Goal: Task Accomplishment & Management: Use online tool/utility

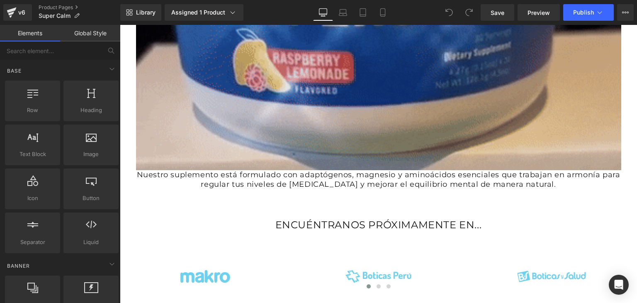
scroll to position [1078, 0]
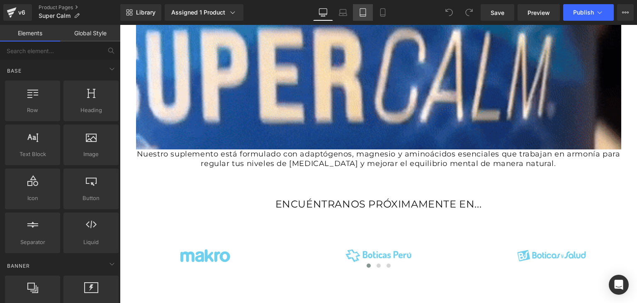
click at [359, 17] on link "Tablet" at bounding box center [363, 12] width 20 height 17
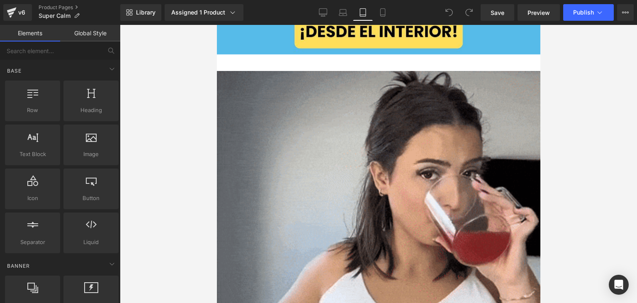
scroll to position [1741, 0]
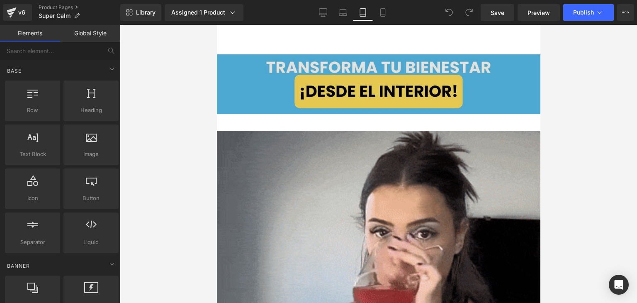
click at [286, 90] on img at bounding box center [377, 84] width 323 height 60
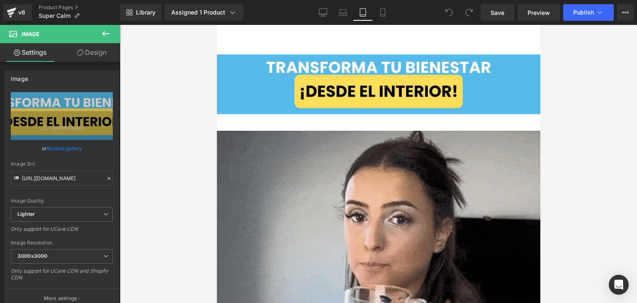
click at [560, 103] on div at bounding box center [378, 164] width 517 height 278
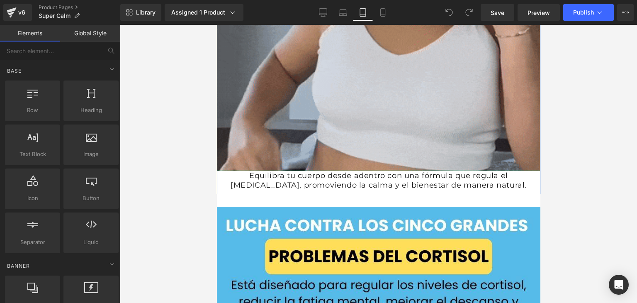
scroll to position [2072, 0]
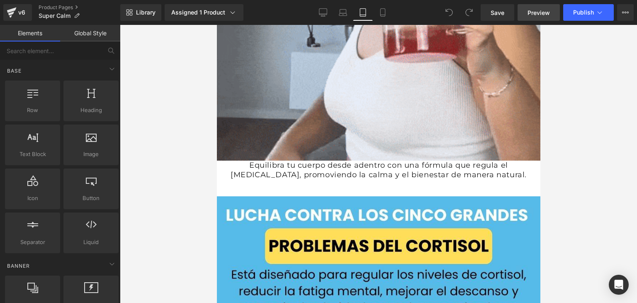
click at [541, 14] on span "Preview" at bounding box center [538, 12] width 22 height 9
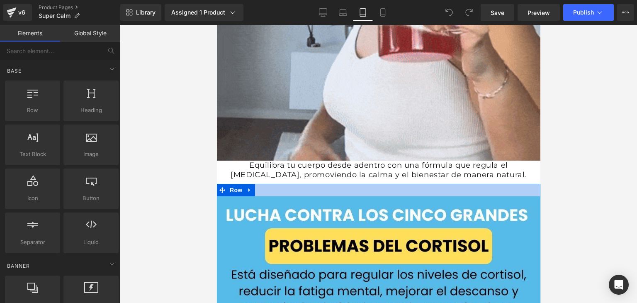
click at [279, 184] on div at bounding box center [377, 190] width 323 height 12
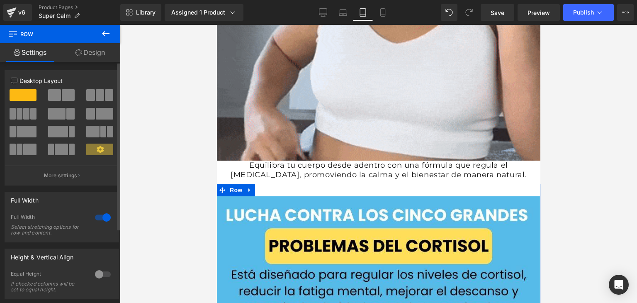
click at [98, 218] on div at bounding box center [103, 217] width 20 height 13
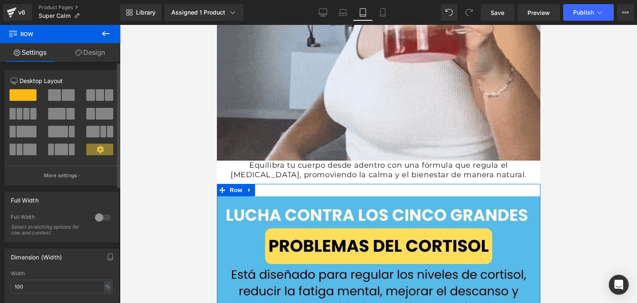
click at [98, 218] on div at bounding box center [103, 217] width 20 height 13
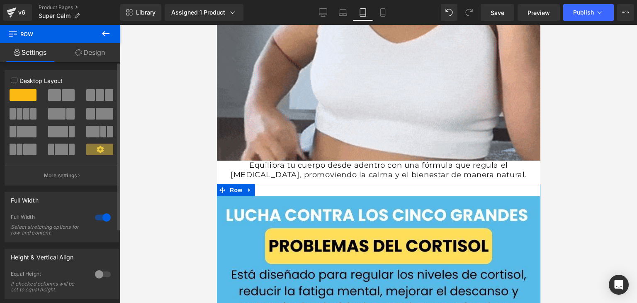
click at [96, 273] on div at bounding box center [103, 273] width 20 height 13
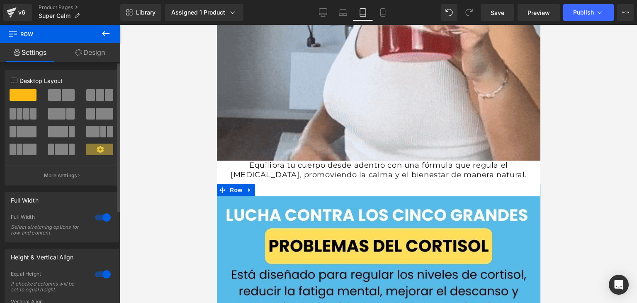
click at [98, 275] on div at bounding box center [103, 273] width 20 height 13
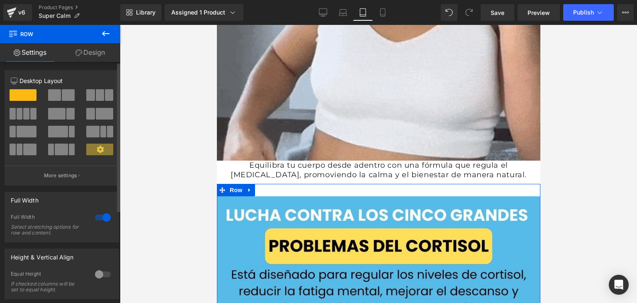
click at [98, 275] on div at bounding box center [103, 273] width 20 height 13
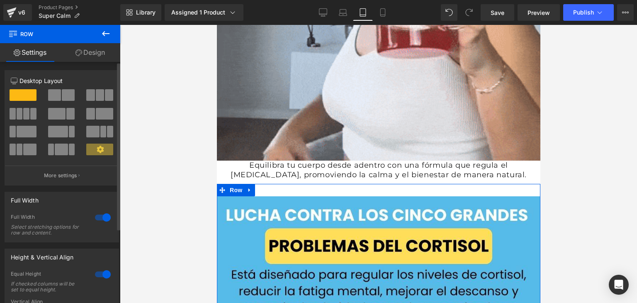
click at [98, 275] on div at bounding box center [103, 273] width 20 height 13
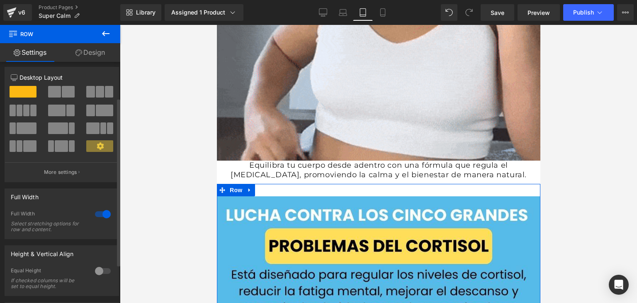
scroll to position [0, 0]
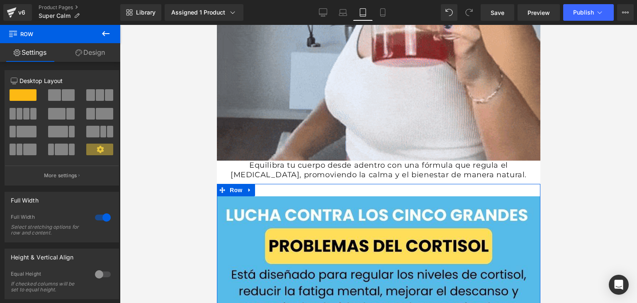
click at [87, 49] on link "Design" at bounding box center [90, 52] width 60 height 19
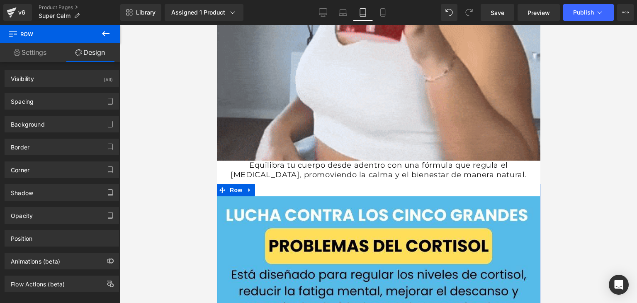
type input "0"
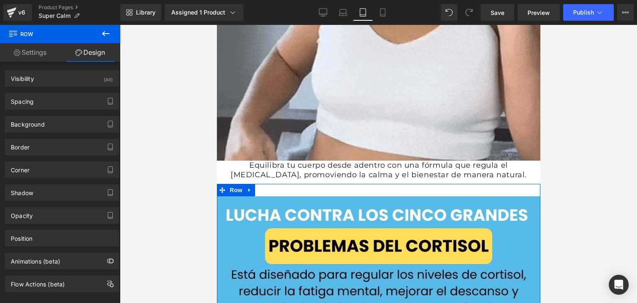
type input "0"
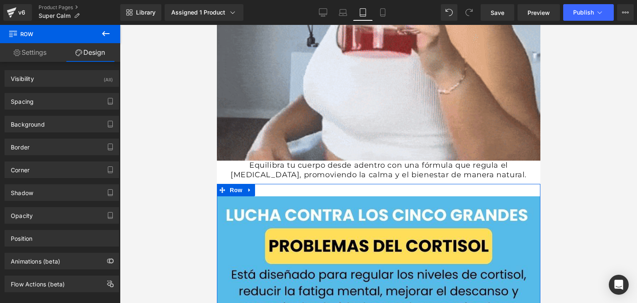
type input "30"
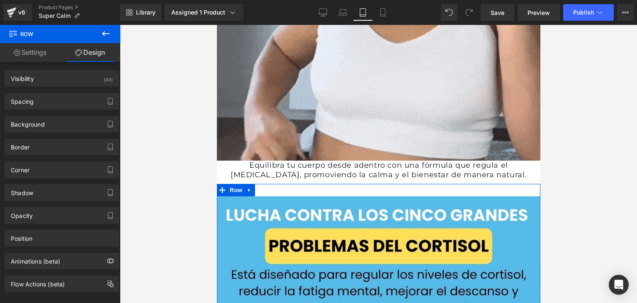
type input "0"
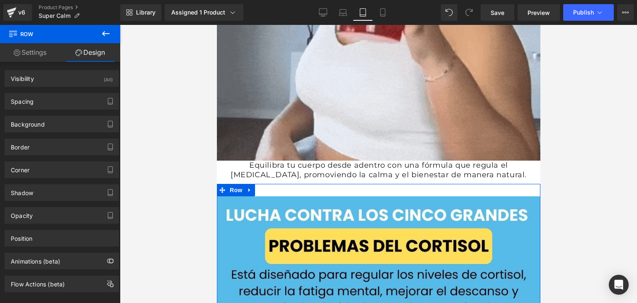
type input "10"
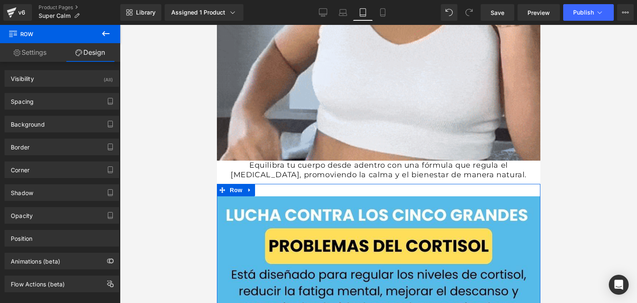
type input "0"
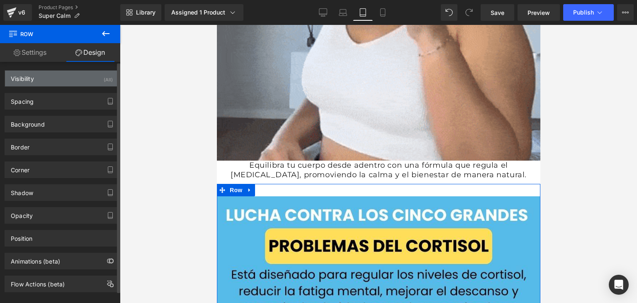
click at [60, 77] on div "Visibility (All)" at bounding box center [62, 78] width 114 height 16
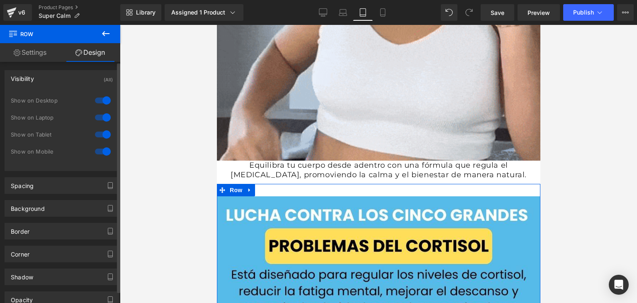
click at [60, 77] on div "Visibility (All)" at bounding box center [62, 78] width 114 height 16
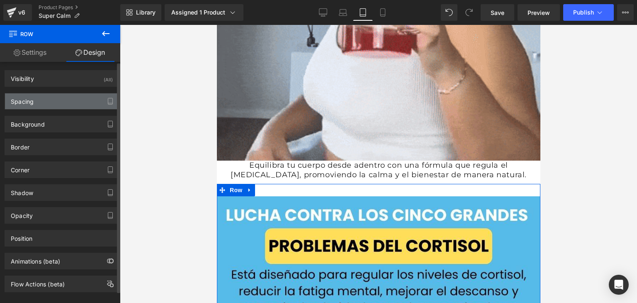
click at [41, 100] on div "Spacing" at bounding box center [62, 101] width 114 height 16
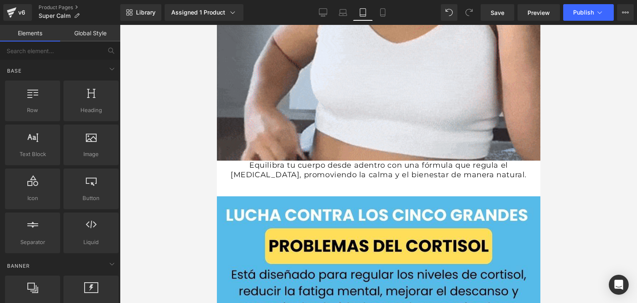
click at [160, 148] on div at bounding box center [378, 164] width 517 height 278
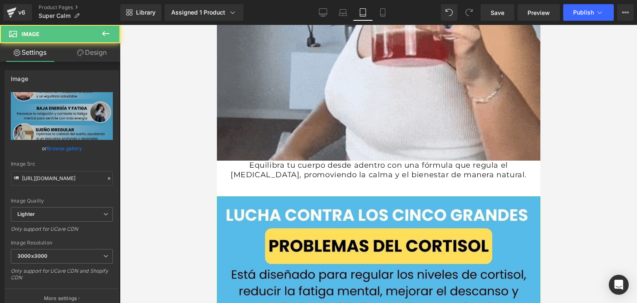
click at [99, 56] on link "Design" at bounding box center [92, 52] width 60 height 19
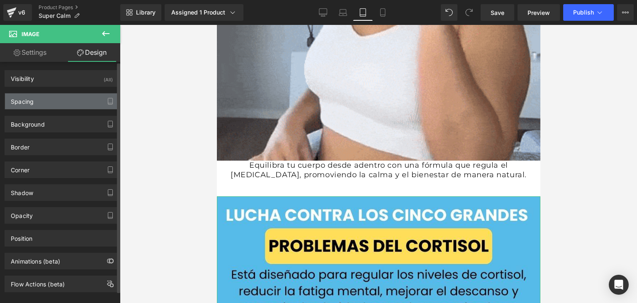
click at [48, 106] on div "Spacing" at bounding box center [62, 101] width 114 height 16
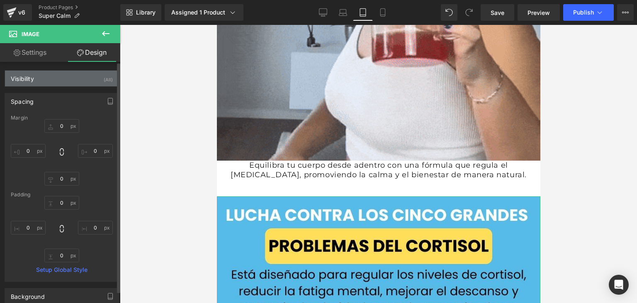
click at [50, 81] on div "Visibility (All)" at bounding box center [62, 78] width 114 height 16
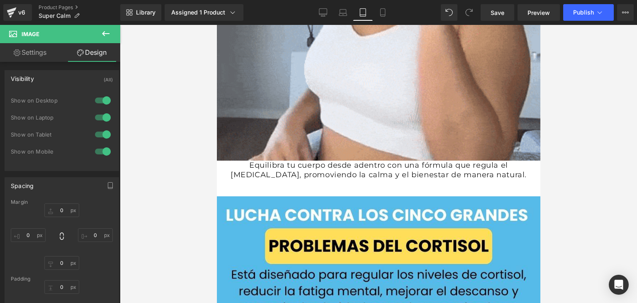
click at [176, 128] on div at bounding box center [378, 164] width 517 height 278
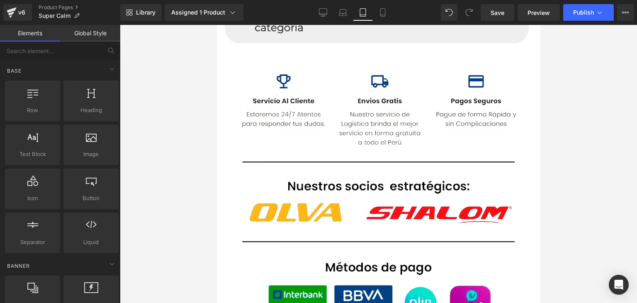
scroll to position [4528, 0]
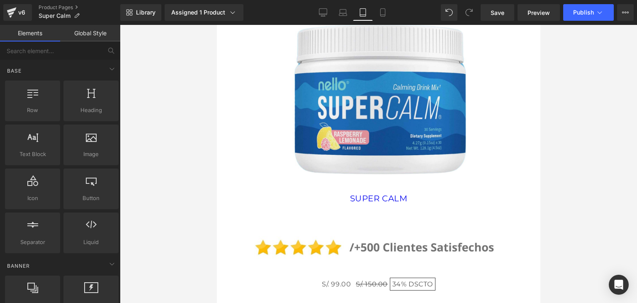
drag, startPoint x: 534, startPoint y: 155, endPoint x: 756, endPoint y: 264, distance: 247.8
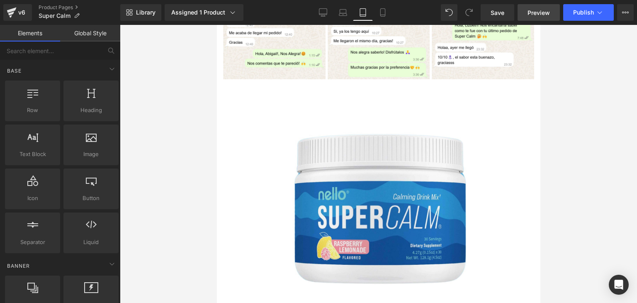
click at [536, 12] on span "Preview" at bounding box center [538, 12] width 22 height 9
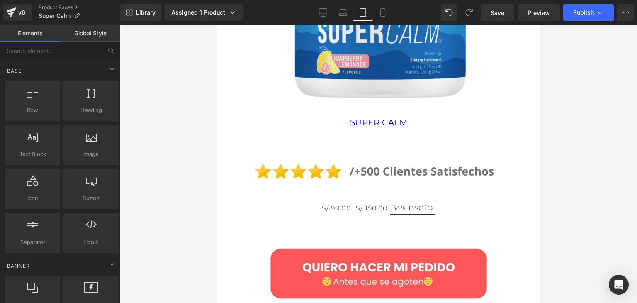
scroll to position [3942, 0]
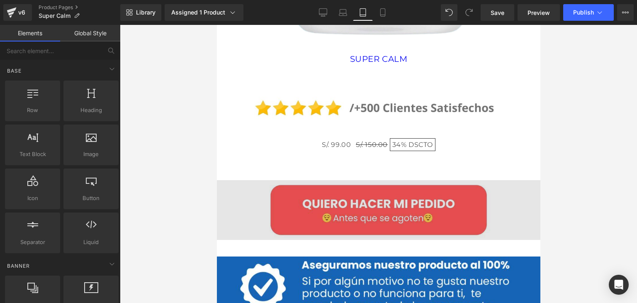
click at [448, 194] on img at bounding box center [377, 210] width 323 height 60
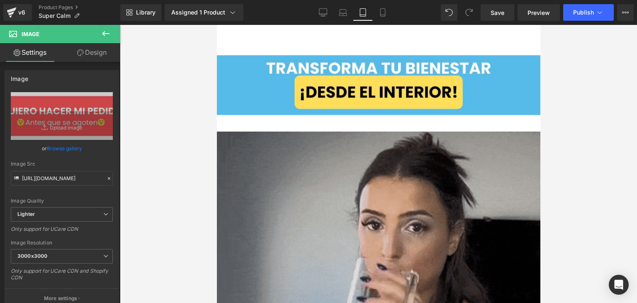
scroll to position [1741, 0]
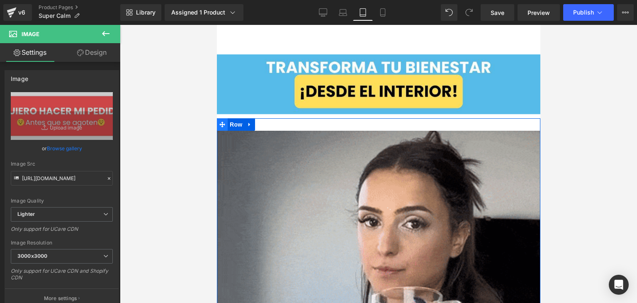
click at [226, 118] on span at bounding box center [221, 124] width 11 height 12
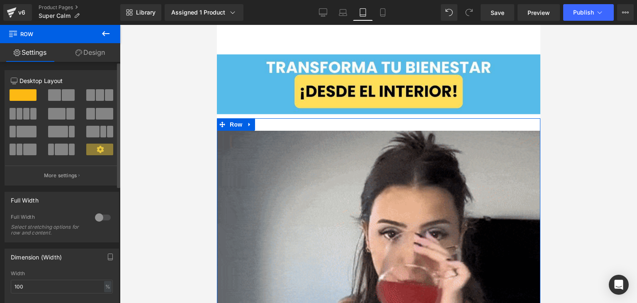
click at [102, 220] on div at bounding box center [103, 217] width 20 height 13
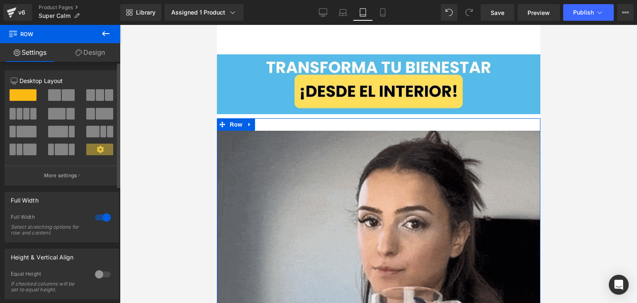
click at [100, 220] on div at bounding box center [103, 217] width 20 height 13
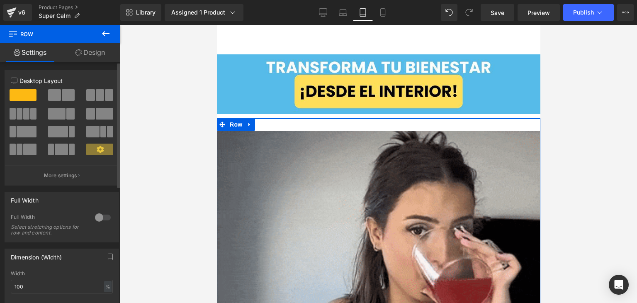
click at [99, 221] on div at bounding box center [103, 217] width 20 height 13
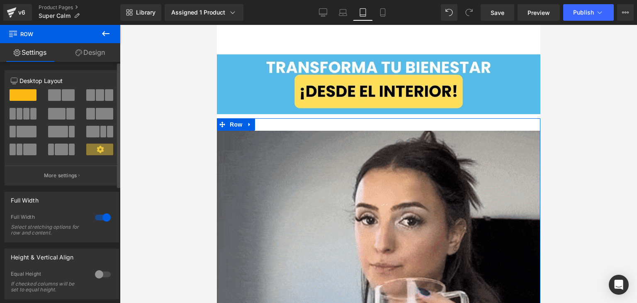
click at [99, 221] on div at bounding box center [103, 217] width 20 height 13
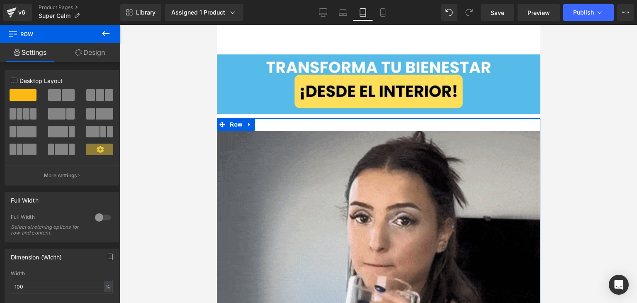
click at [81, 53] on link "Design" at bounding box center [90, 52] width 60 height 19
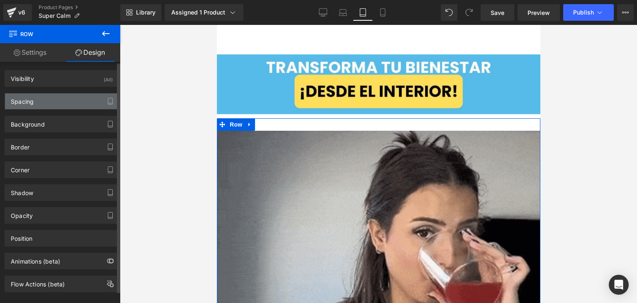
click at [35, 97] on div "Spacing" at bounding box center [62, 101] width 114 height 16
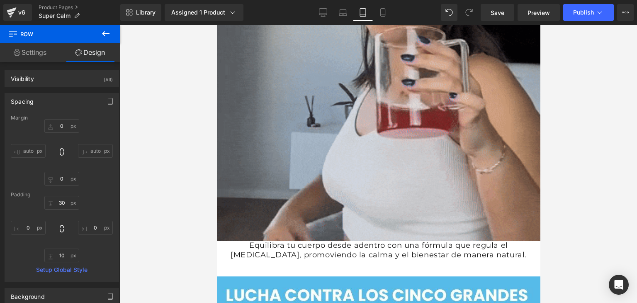
scroll to position [1990, 0]
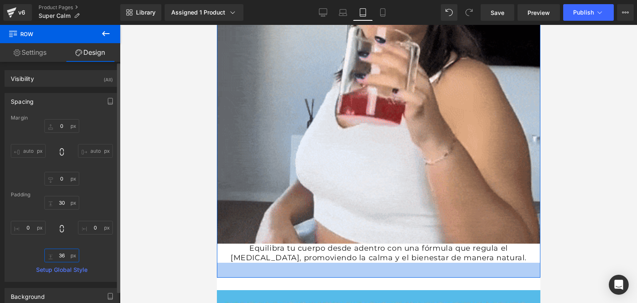
type input "3"
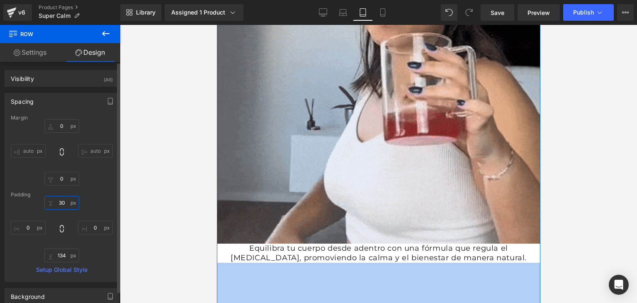
click at [63, 201] on input "30" at bounding box center [61, 203] width 35 height 14
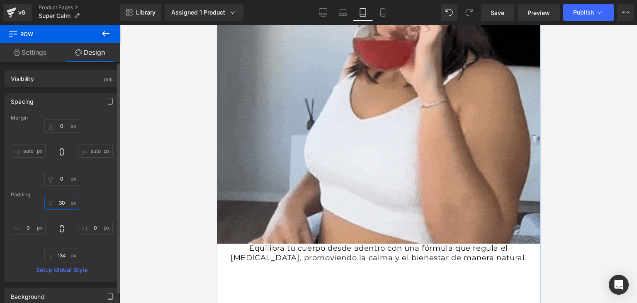
click at [60, 201] on input "30" at bounding box center [61, 203] width 35 height 14
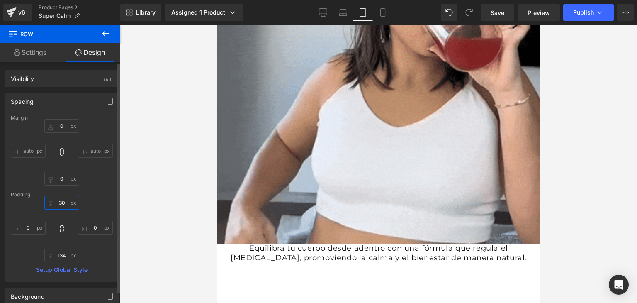
click at [66, 201] on input "30" at bounding box center [61, 203] width 35 height 14
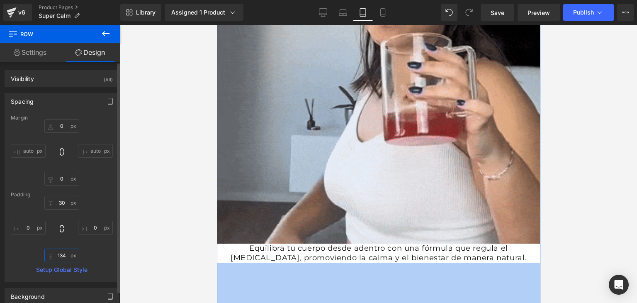
click at [63, 255] on input "134" at bounding box center [61, 255] width 35 height 14
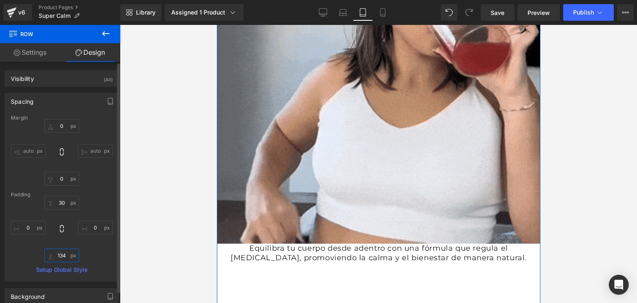
drag, startPoint x: 65, startPoint y: 255, endPoint x: 57, endPoint y: 255, distance: 8.3
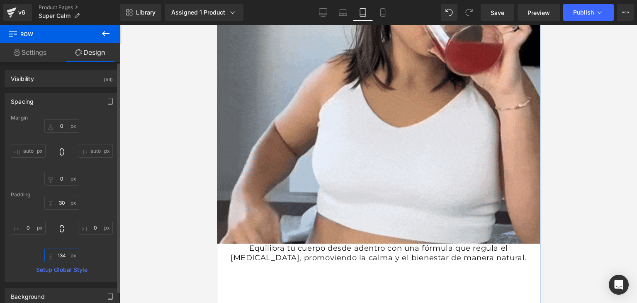
click at [57, 255] on input "134" at bounding box center [61, 255] width 35 height 14
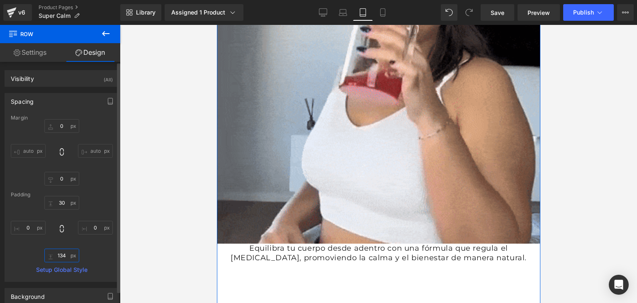
type input "1"
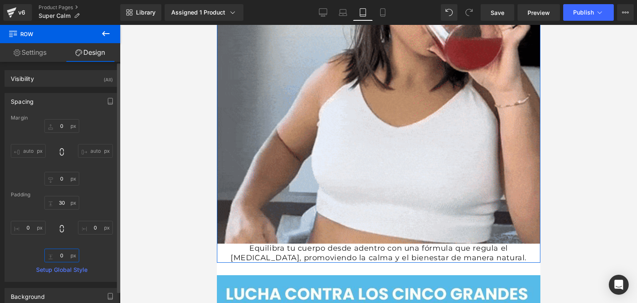
type input "0"
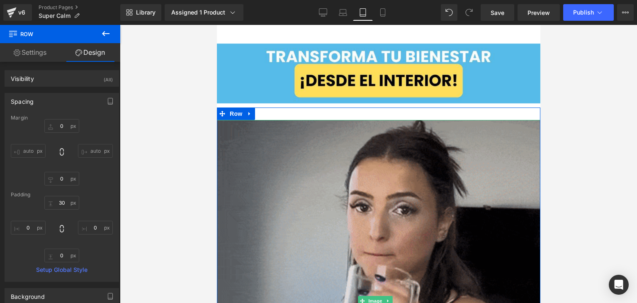
scroll to position [1741, 0]
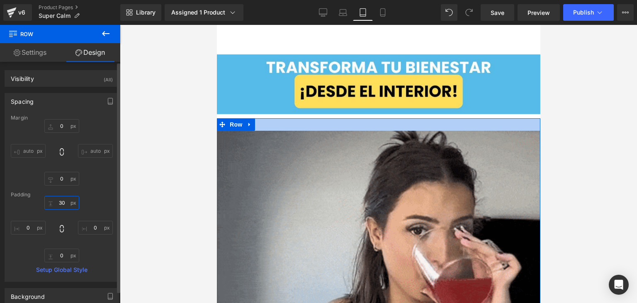
click at [63, 203] on input "30" at bounding box center [61, 203] width 35 height 14
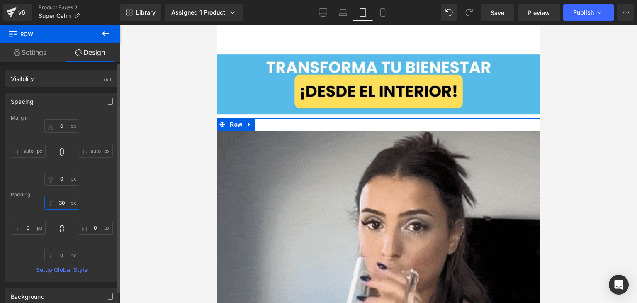
click at [64, 203] on input "30" at bounding box center [61, 203] width 35 height 14
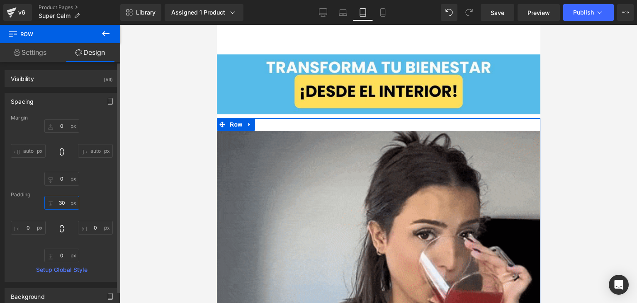
click at [64, 203] on input "30" at bounding box center [61, 203] width 35 height 14
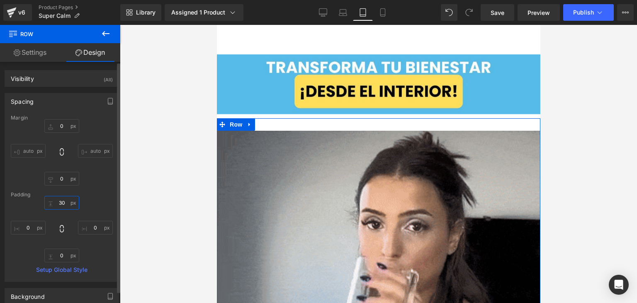
type input "0"
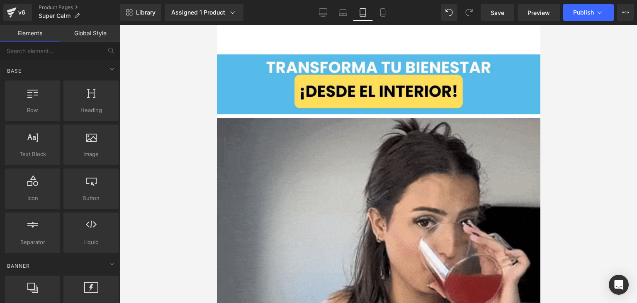
click at [211, 162] on div at bounding box center [378, 164] width 517 height 278
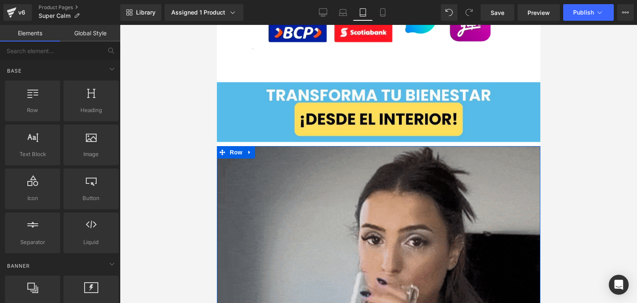
scroll to position [1699, 0]
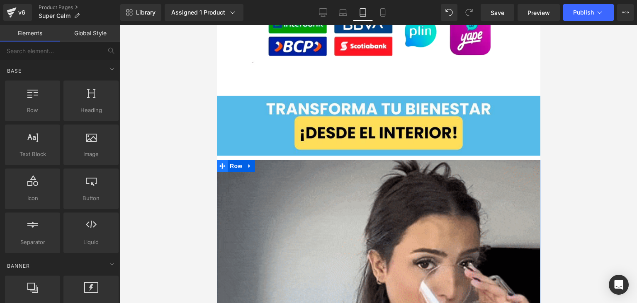
click at [226, 160] on span at bounding box center [221, 166] width 11 height 12
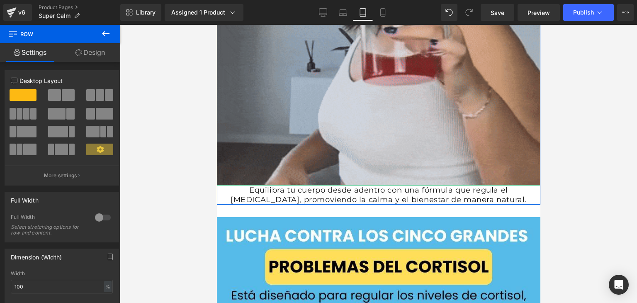
scroll to position [2114, 0]
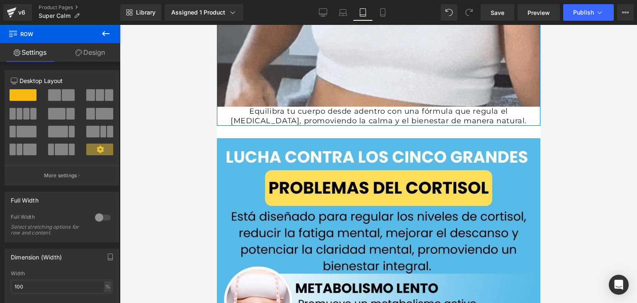
click at [83, 48] on link "Design" at bounding box center [90, 52] width 60 height 19
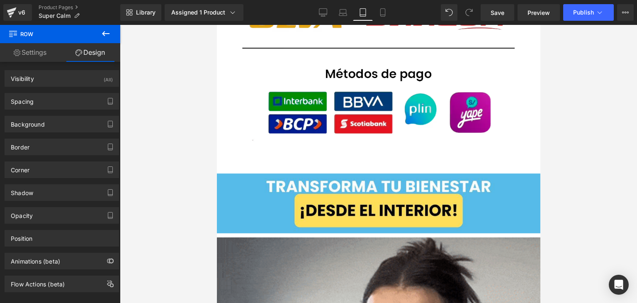
scroll to position [1617, 0]
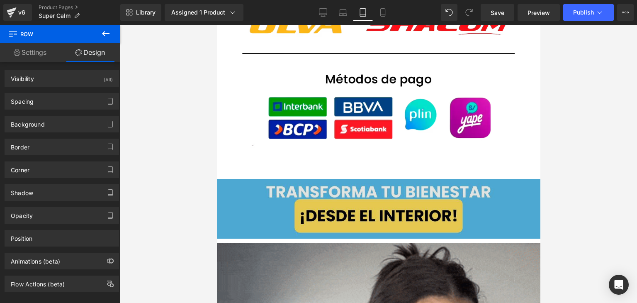
click at [256, 191] on img at bounding box center [377, 209] width 323 height 60
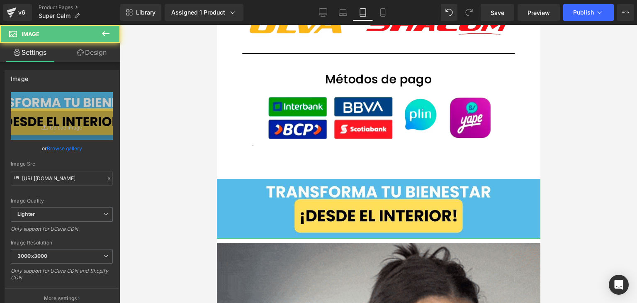
click at [80, 52] on icon at bounding box center [80, 52] width 7 height 7
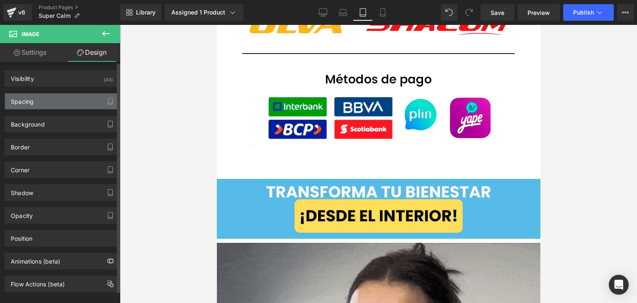
click at [50, 99] on div "Spacing" at bounding box center [62, 101] width 114 height 16
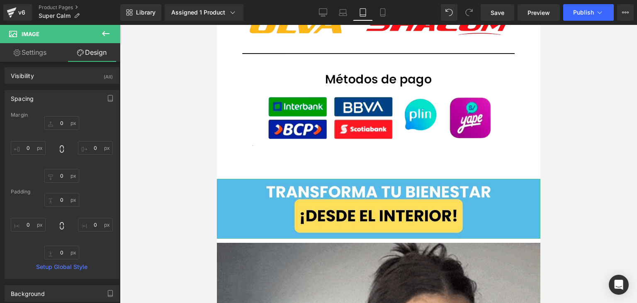
scroll to position [0, 0]
click at [43, 46] on link "Settings" at bounding box center [30, 52] width 60 height 19
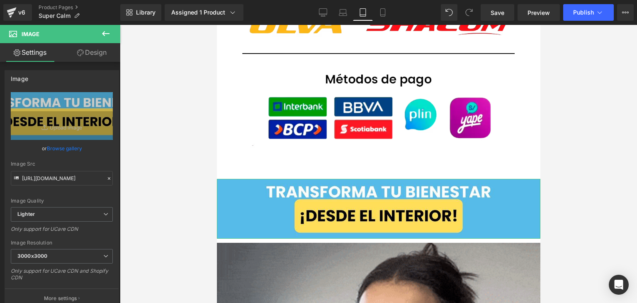
click at [74, 49] on link "Design" at bounding box center [92, 52] width 60 height 19
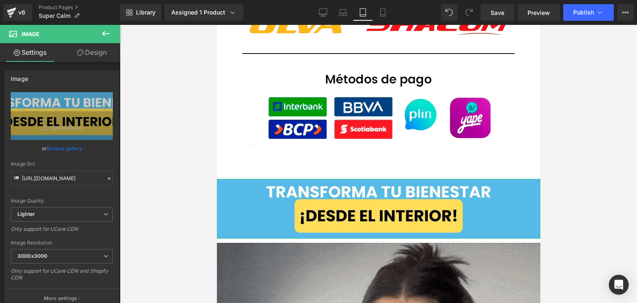
type input "0"
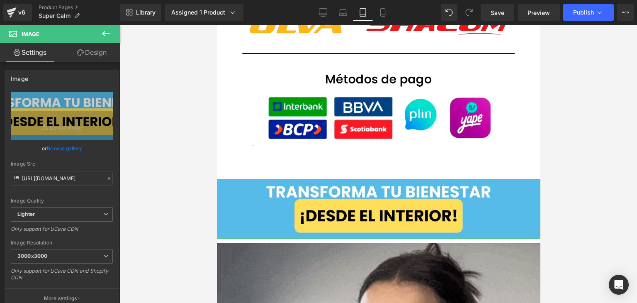
type input "0"
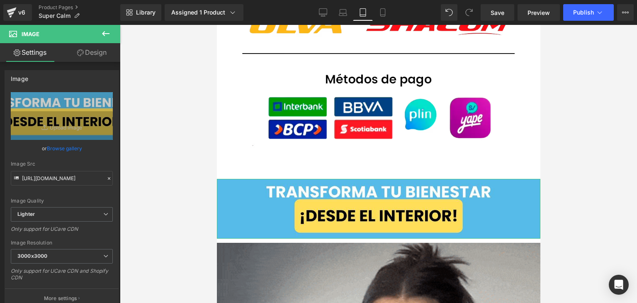
type input "0"
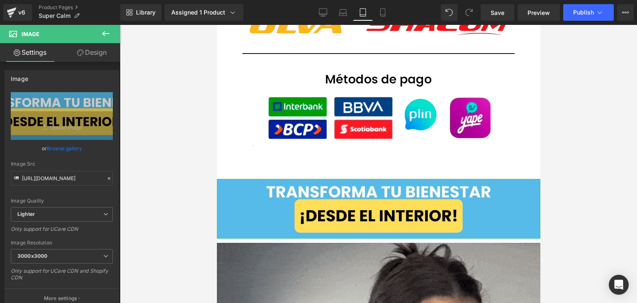
type input "0"
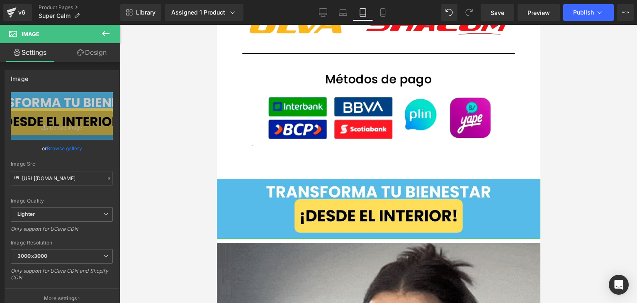
type input "0"
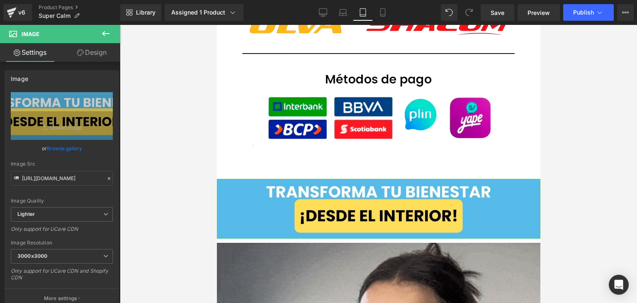
type input "0"
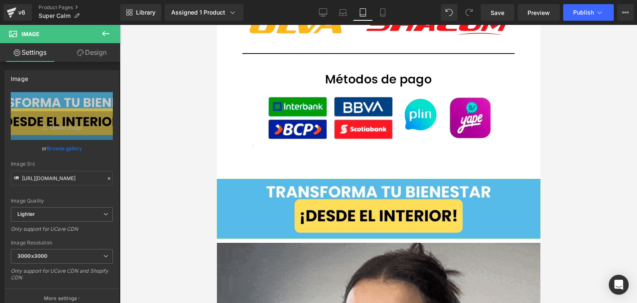
type input "0"
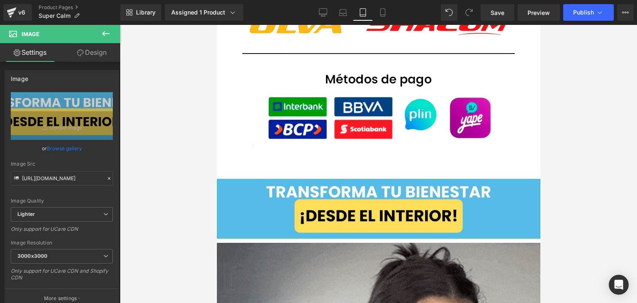
type input "0"
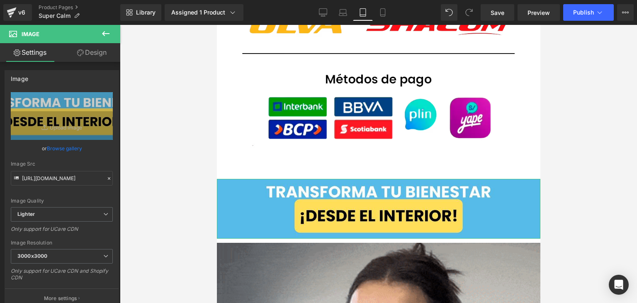
type input "0"
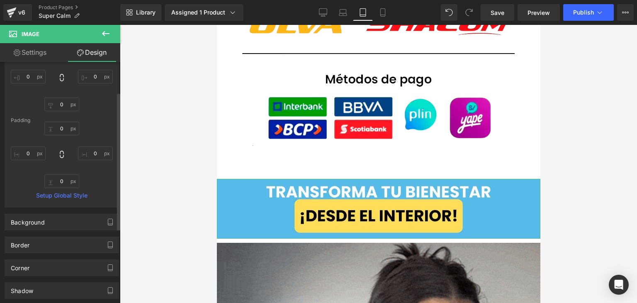
scroll to position [83, 0]
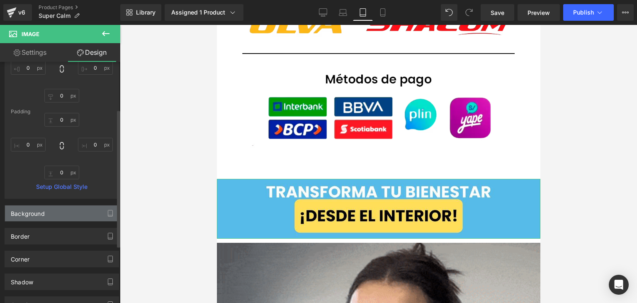
click at [75, 215] on div "Background" at bounding box center [62, 213] width 114 height 16
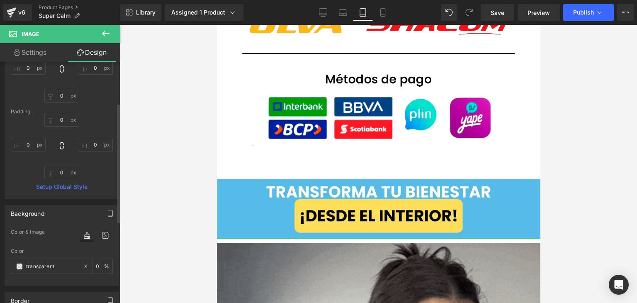
click at [68, 213] on div "Background" at bounding box center [62, 213] width 114 height 16
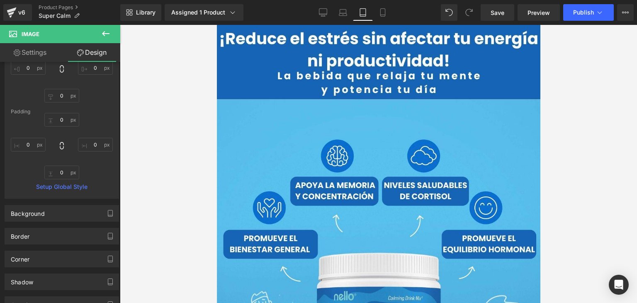
scroll to position [0, 0]
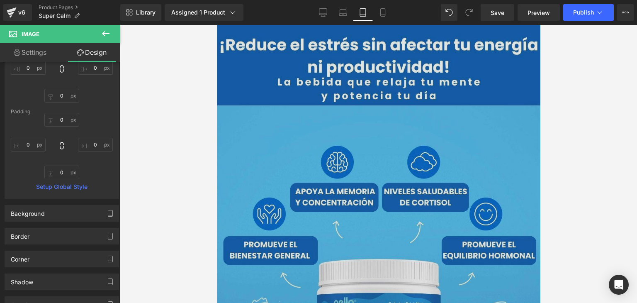
click at [229, 61] on img at bounding box center [377, 227] width 323 height 404
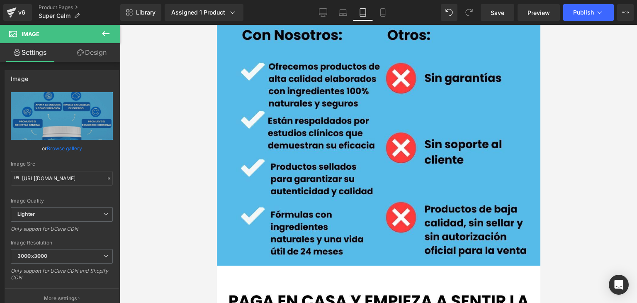
scroll to position [2604, 0]
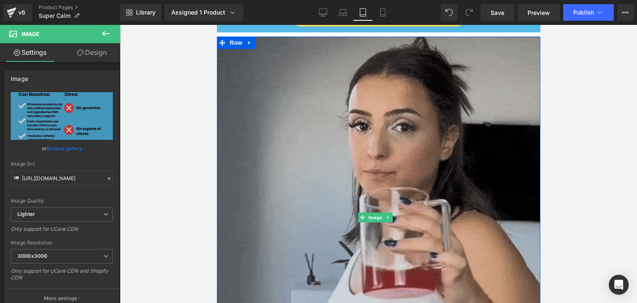
scroll to position [1817, 0]
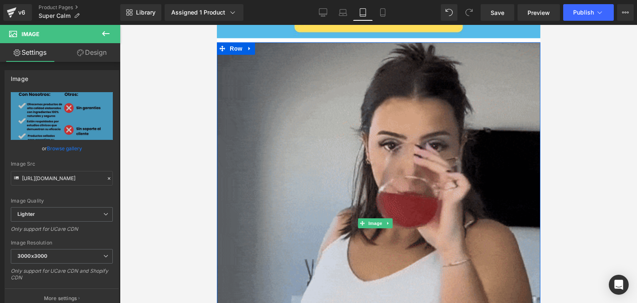
click at [252, 104] on img at bounding box center [377, 222] width 323 height 361
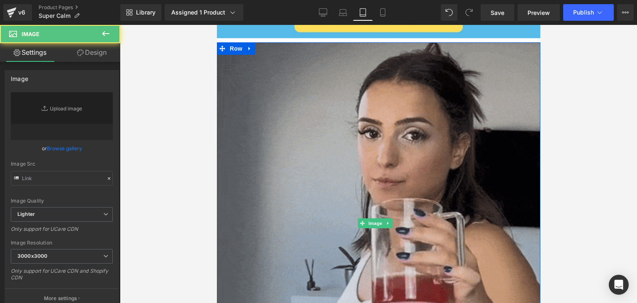
type input "[URL][DOMAIN_NAME]"
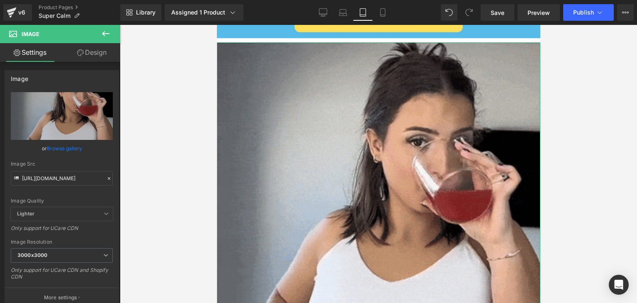
click at [101, 50] on link "Design" at bounding box center [92, 52] width 60 height 19
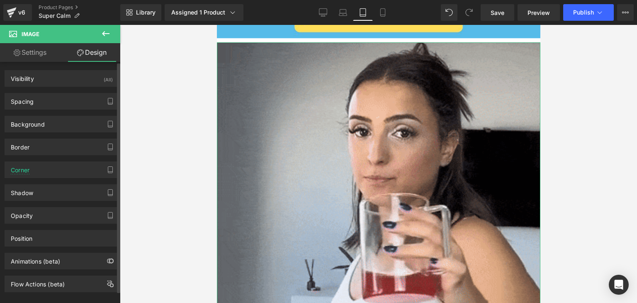
scroll to position [0, 0]
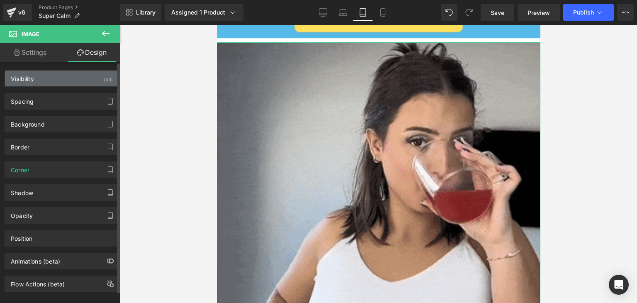
click at [55, 83] on div "Visibility (All)" at bounding box center [62, 78] width 114 height 16
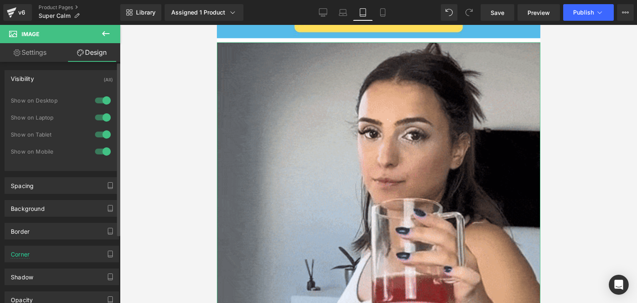
click at [56, 80] on div "Visibility (All)" at bounding box center [62, 78] width 114 height 16
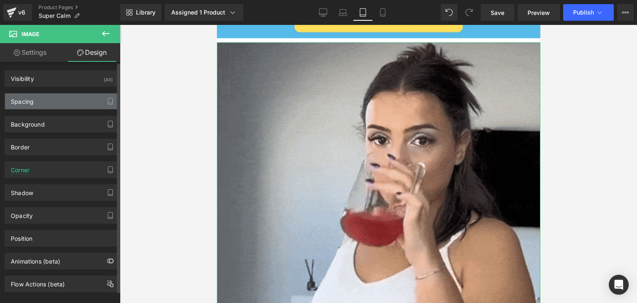
click at [53, 95] on div "Spacing" at bounding box center [62, 101] width 114 height 16
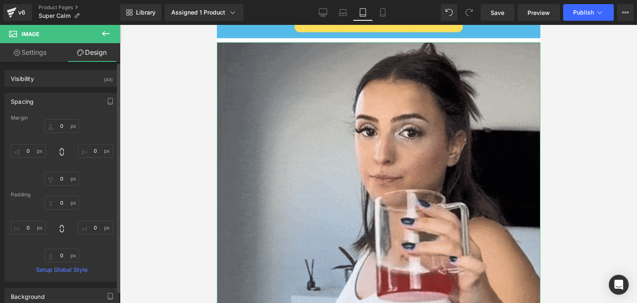
click at [58, 100] on div "Spacing" at bounding box center [62, 101] width 114 height 16
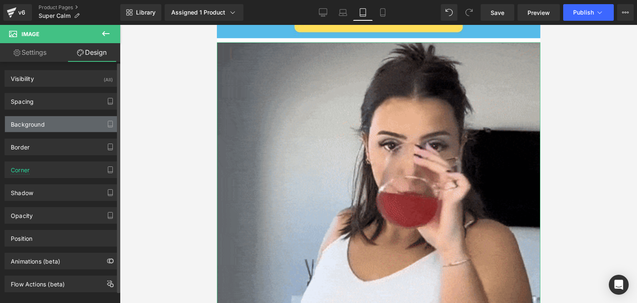
click at [54, 119] on div "Background" at bounding box center [62, 124] width 114 height 16
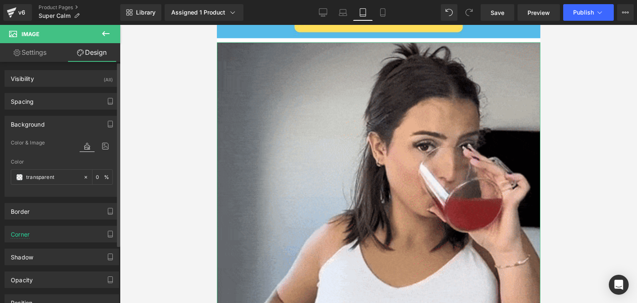
click at [54, 121] on div "Background" at bounding box center [62, 124] width 114 height 16
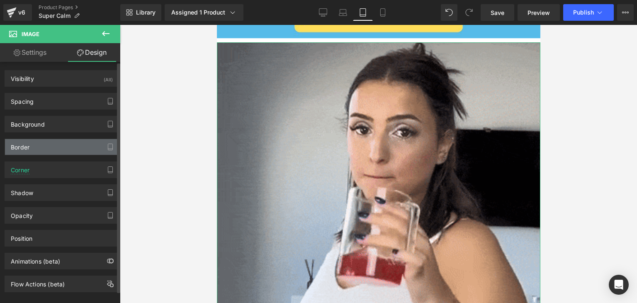
click at [61, 143] on div "Border" at bounding box center [62, 147] width 114 height 16
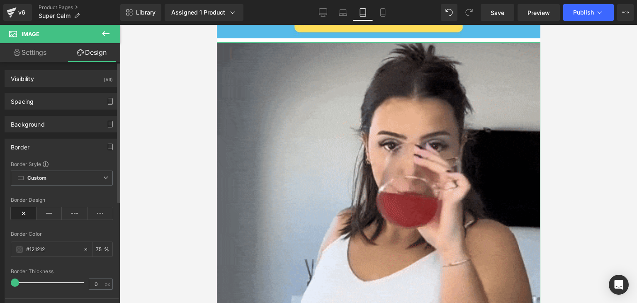
click at [61, 143] on div "Border" at bounding box center [62, 147] width 114 height 16
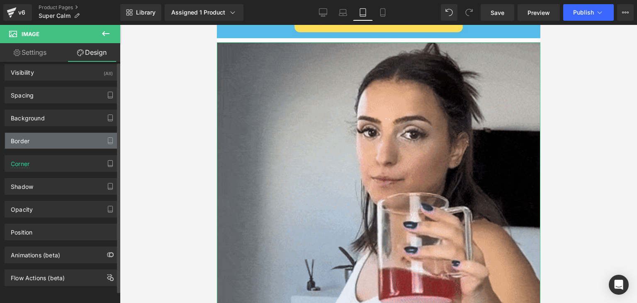
scroll to position [11, 0]
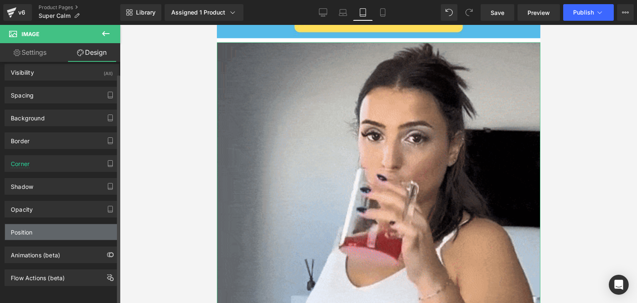
click at [76, 230] on div "Position" at bounding box center [62, 232] width 114 height 16
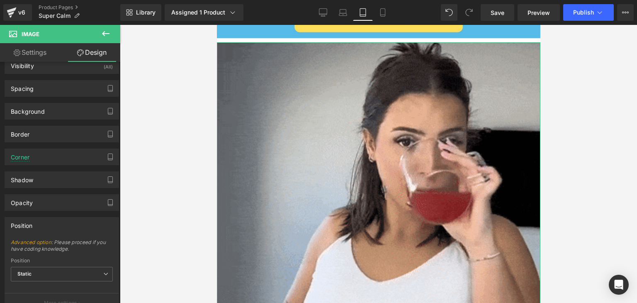
scroll to position [7, 0]
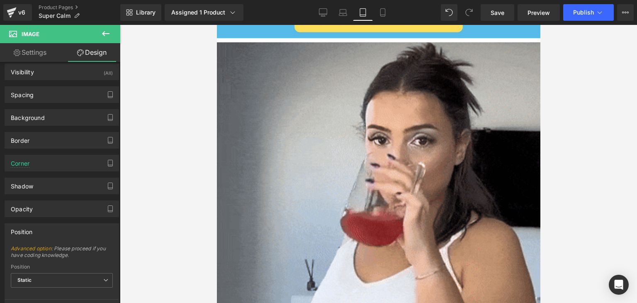
click at [113, 29] on button at bounding box center [105, 34] width 29 height 18
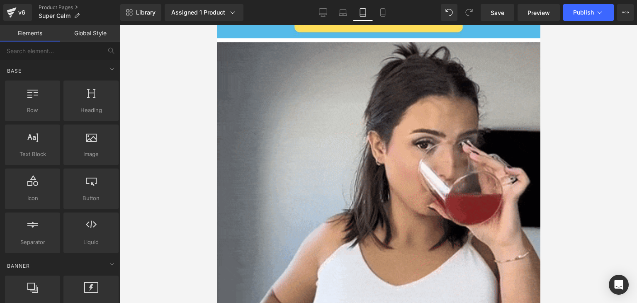
click at [104, 39] on link "Global Style" at bounding box center [90, 33] width 60 height 17
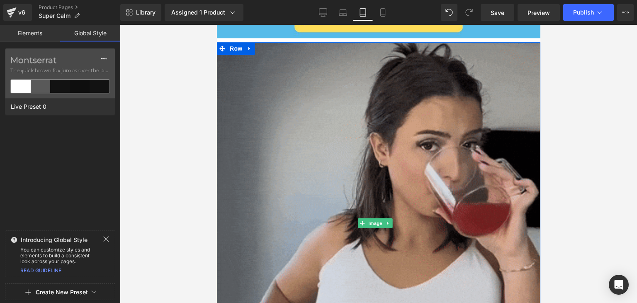
click at [239, 63] on img at bounding box center [377, 222] width 323 height 361
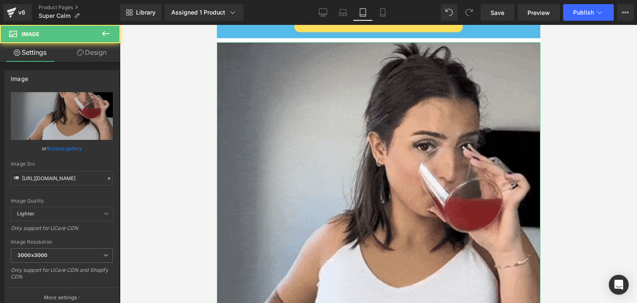
click at [88, 52] on link "Design" at bounding box center [92, 52] width 60 height 19
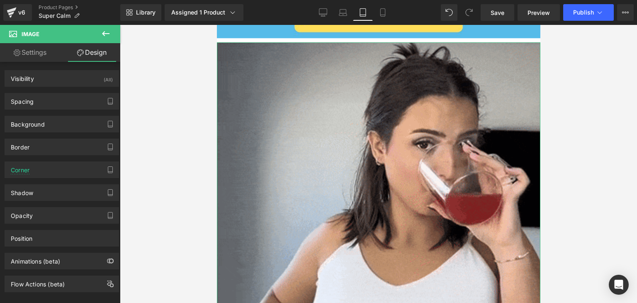
click at [39, 53] on link "Settings" at bounding box center [30, 52] width 60 height 19
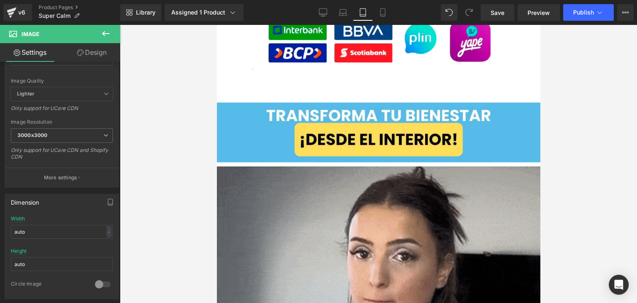
scroll to position [1692, 0]
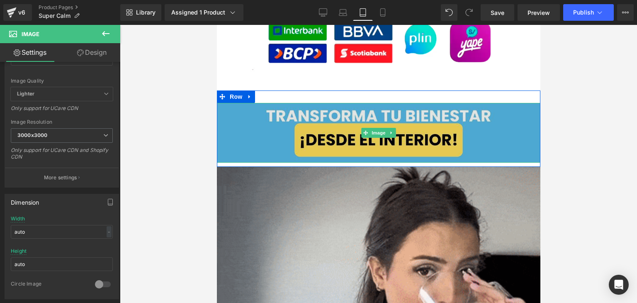
click at [245, 140] on img at bounding box center [377, 133] width 323 height 60
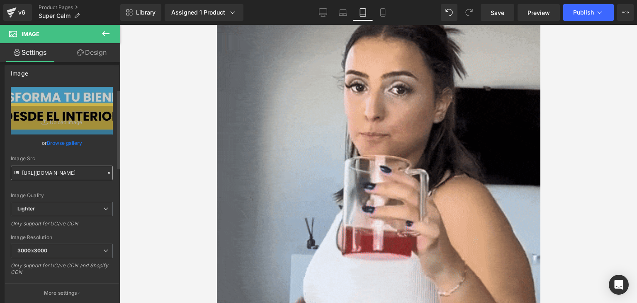
scroll to position [0, 0]
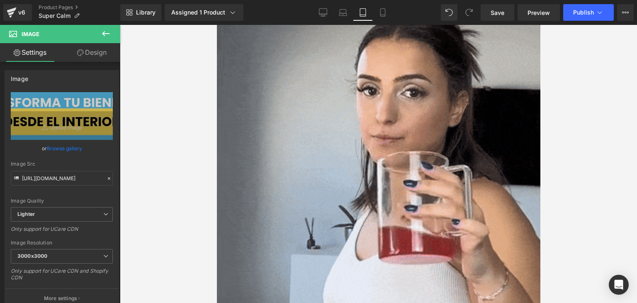
click at [89, 58] on link "Design" at bounding box center [92, 52] width 60 height 19
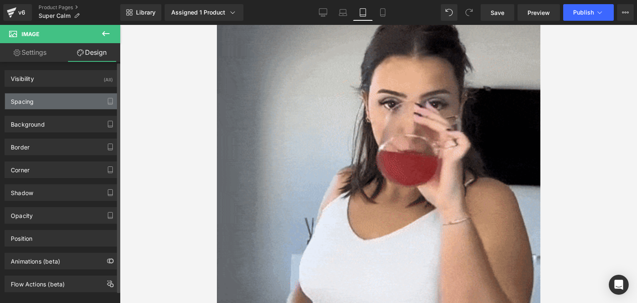
click at [68, 98] on div "Spacing" at bounding box center [62, 101] width 114 height 16
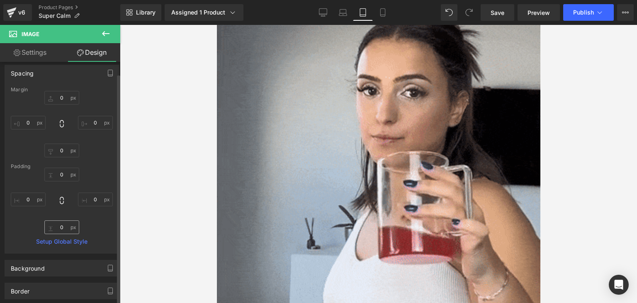
scroll to position [124, 0]
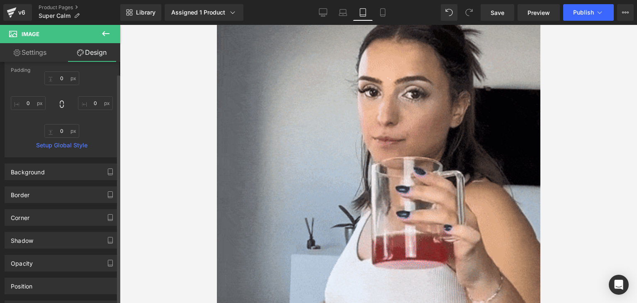
click at [71, 142] on link "Setup Global Style" at bounding box center [62, 145] width 102 height 7
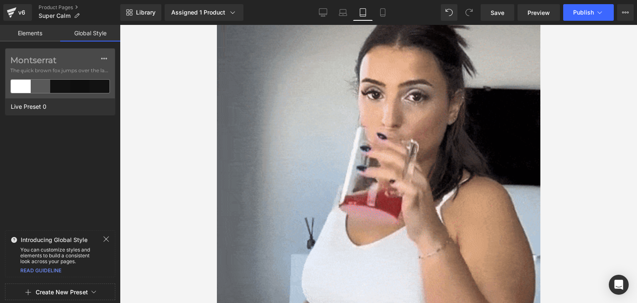
click at [92, 37] on link "Global Style" at bounding box center [90, 33] width 60 height 17
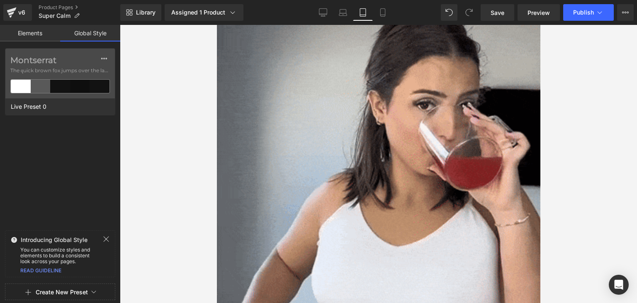
click at [35, 27] on link "Elements" at bounding box center [30, 33] width 60 height 17
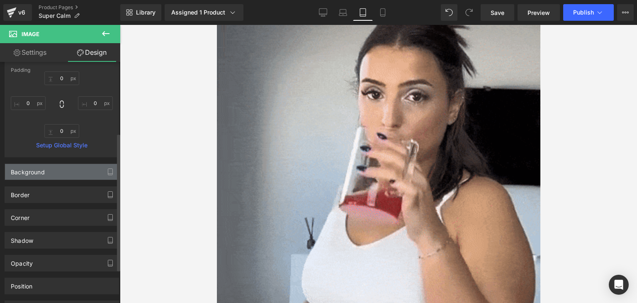
click at [54, 174] on div "Background" at bounding box center [62, 172] width 114 height 16
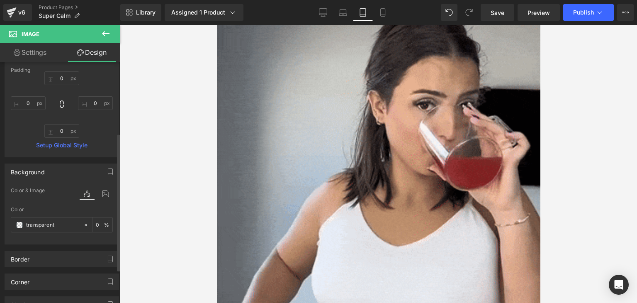
click at [54, 174] on div "Background" at bounding box center [62, 172] width 114 height 16
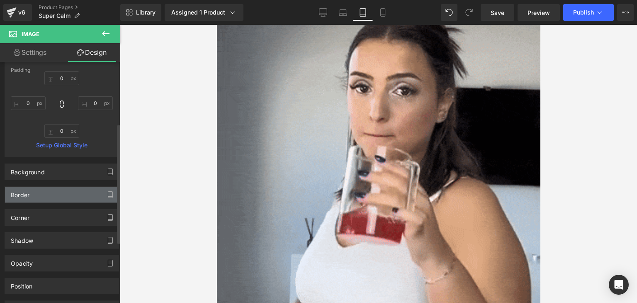
click at [41, 193] on div "Border" at bounding box center [62, 195] width 114 height 16
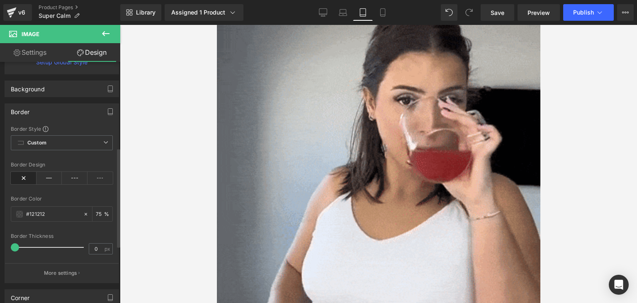
click at [41, 111] on div "Border" at bounding box center [62, 112] width 114 height 16
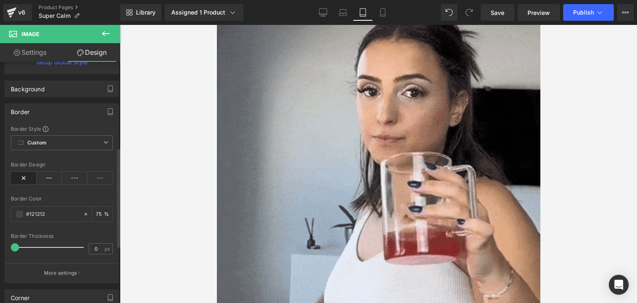
scroll to position [183, 0]
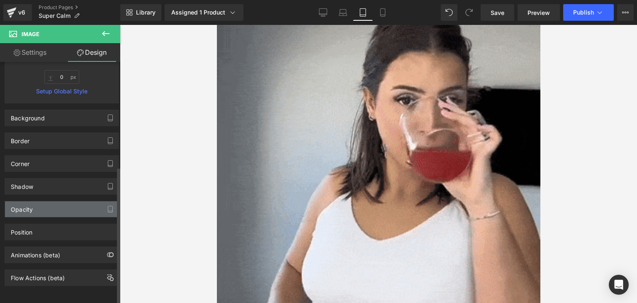
click at [46, 201] on div "Opacity" at bounding box center [62, 209] width 114 height 16
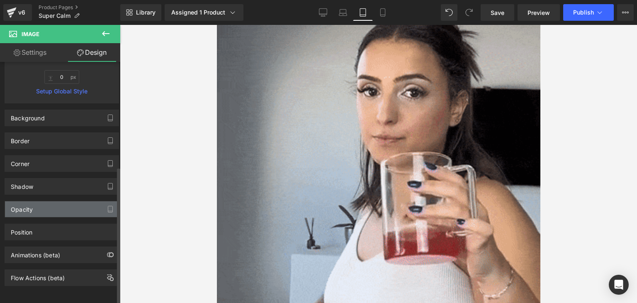
scroll to position [207, 0]
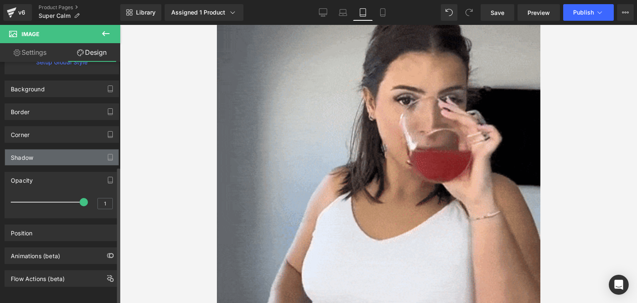
click at [40, 160] on div "Shadow" at bounding box center [62, 157] width 114 height 16
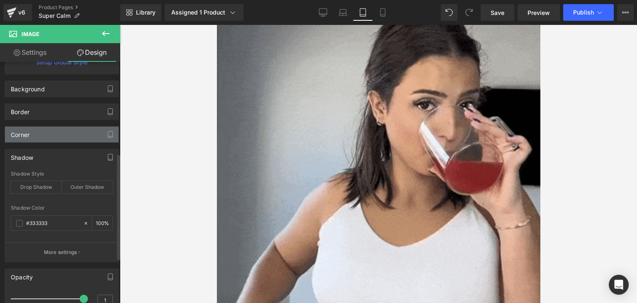
click at [41, 136] on div "Corner" at bounding box center [62, 134] width 114 height 16
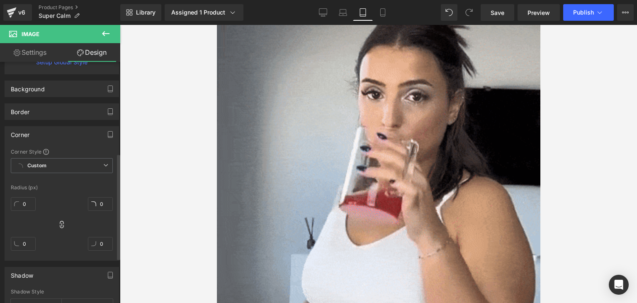
click at [41, 136] on div "Corner" at bounding box center [62, 134] width 114 height 16
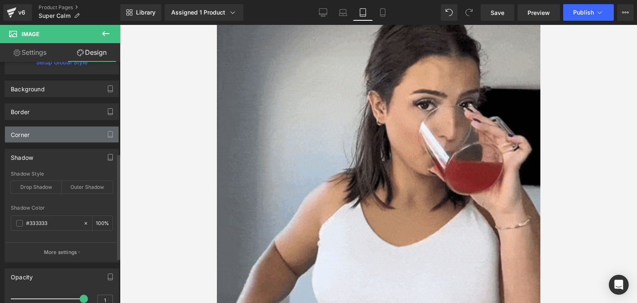
click at [41, 136] on div "Corner" at bounding box center [62, 134] width 114 height 16
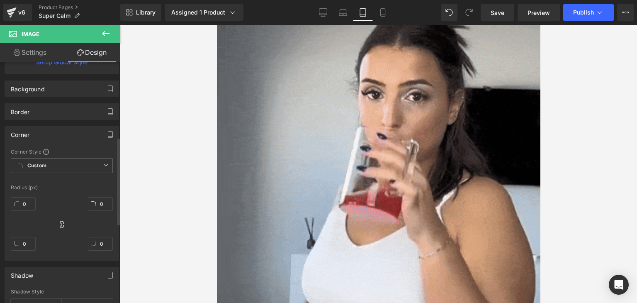
click at [41, 136] on div "Corner" at bounding box center [62, 134] width 114 height 16
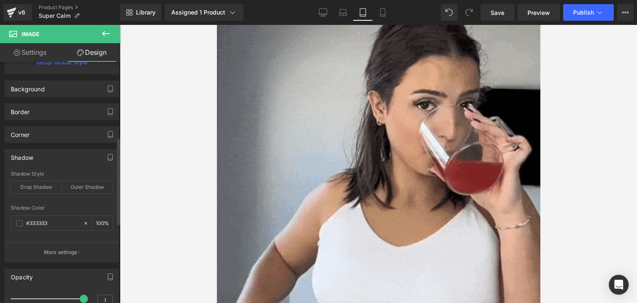
click at [43, 158] on div "Shadow" at bounding box center [62, 157] width 114 height 16
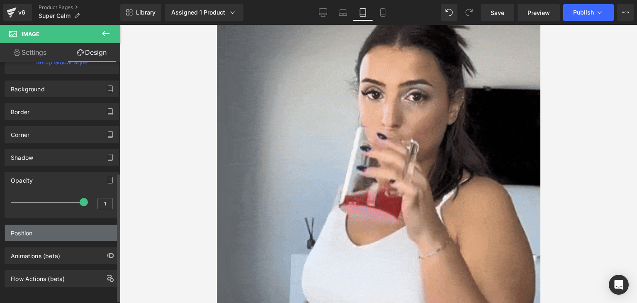
click at [47, 230] on div "Position" at bounding box center [62, 233] width 114 height 16
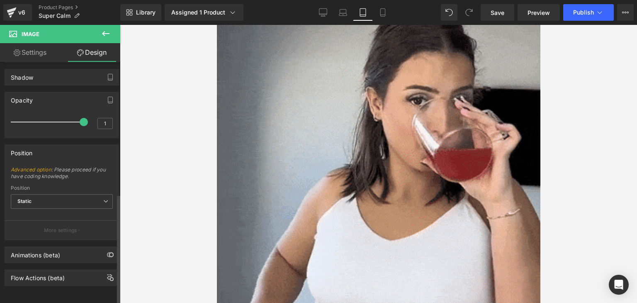
click at [32, 151] on div "Position" at bounding box center [22, 151] width 22 height 12
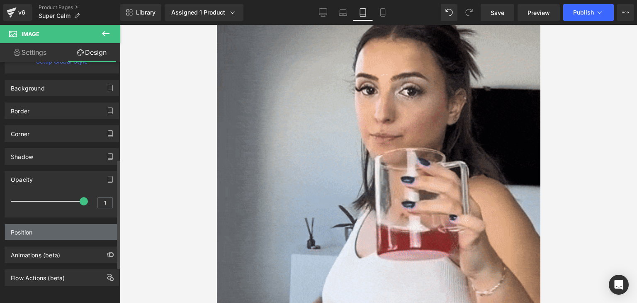
scroll to position [213, 0]
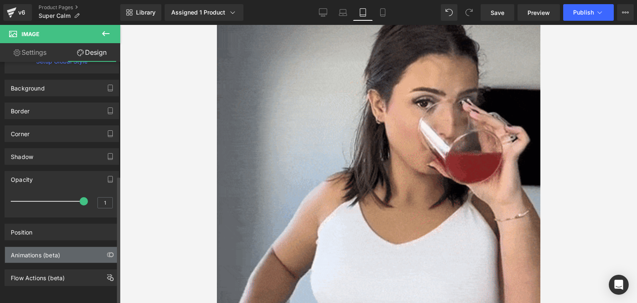
click at [53, 247] on div "Animations (beta)" at bounding box center [35, 253] width 49 height 12
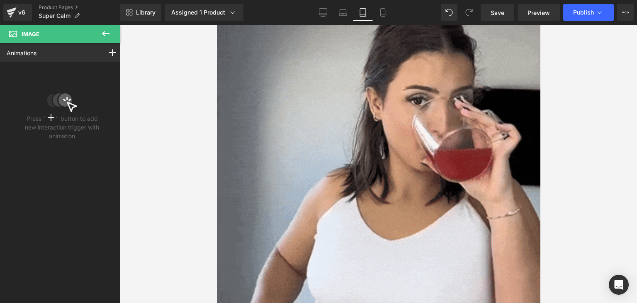
click at [105, 34] on icon at bounding box center [105, 33] width 7 height 5
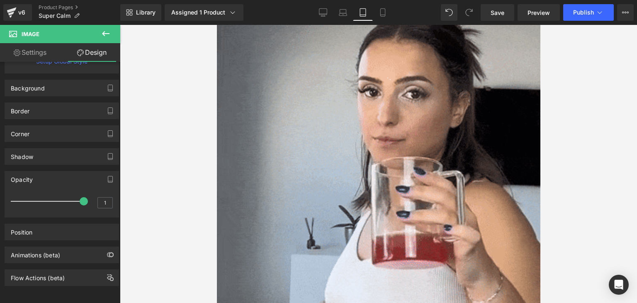
type input "0"
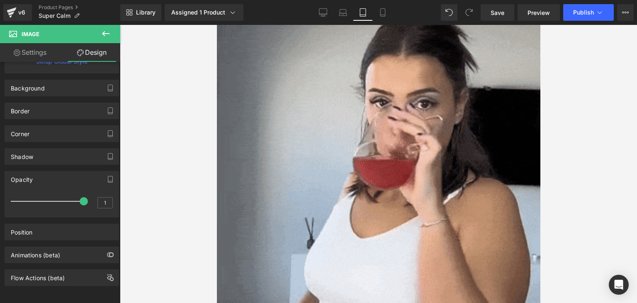
type input "0"
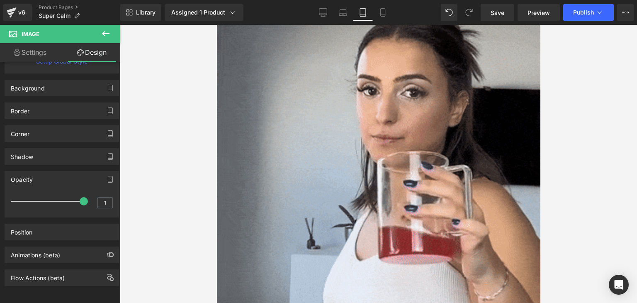
type input "0"
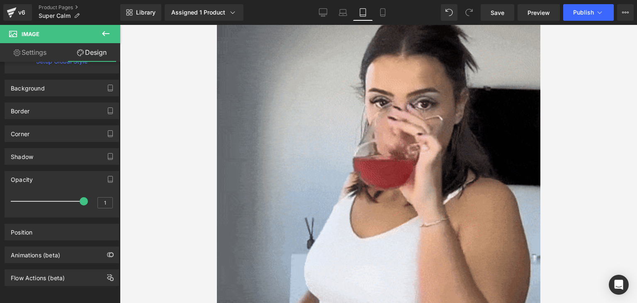
type input "0"
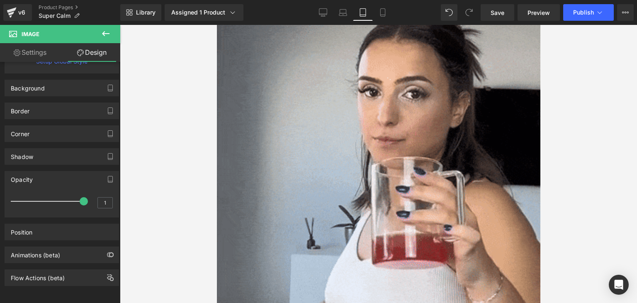
type input "0"
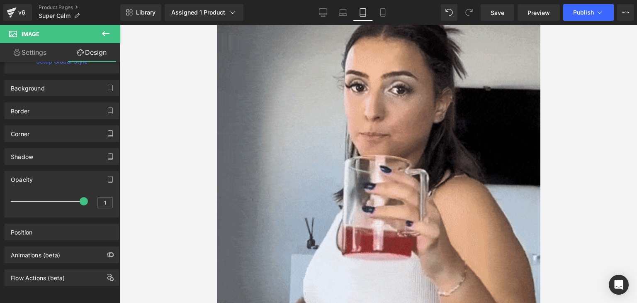
type input "0"
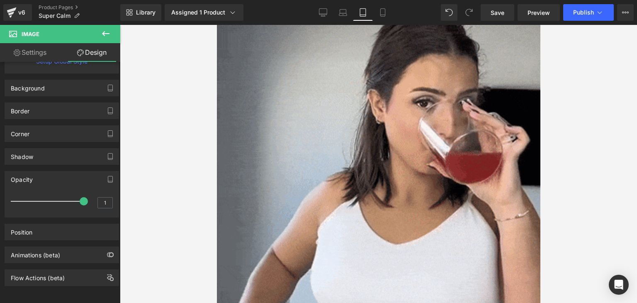
type input "0"
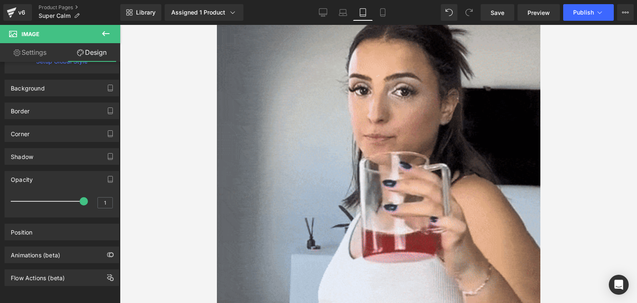
type input "0"
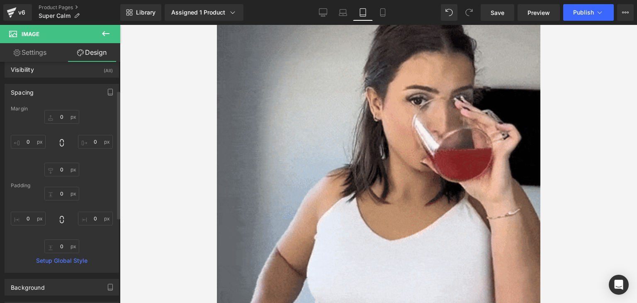
scroll to position [5, 0]
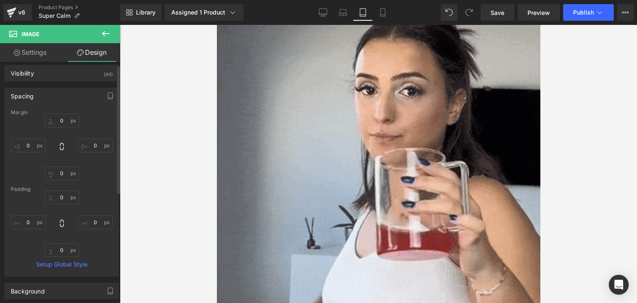
click at [48, 98] on div "Spacing" at bounding box center [62, 96] width 114 height 16
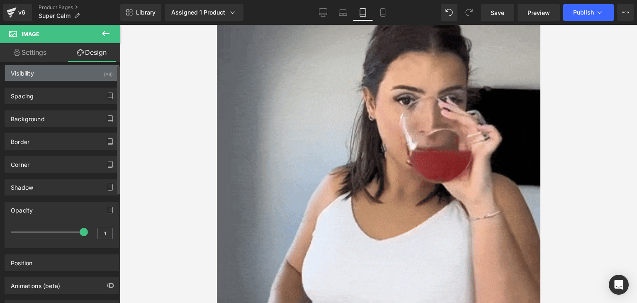
click at [38, 73] on div "Visibility (All)" at bounding box center [62, 73] width 114 height 16
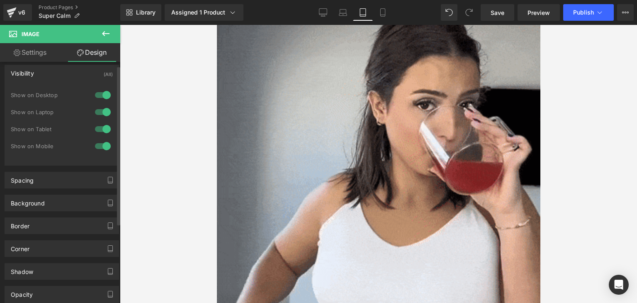
click at [38, 73] on div "Visibility (All)" at bounding box center [62, 73] width 114 height 16
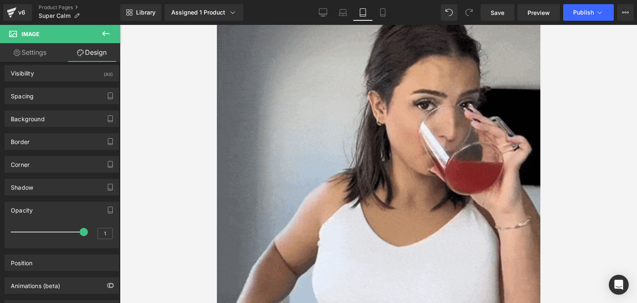
click at [53, 58] on link "Settings" at bounding box center [30, 52] width 60 height 19
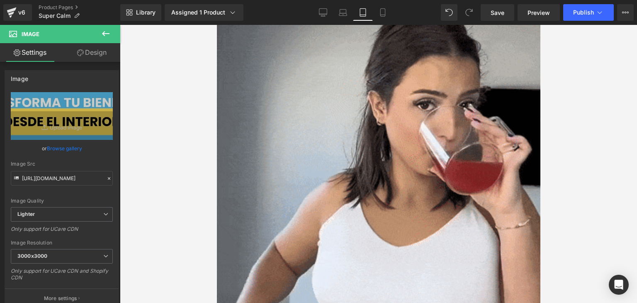
click at [96, 55] on link "Design" at bounding box center [92, 52] width 60 height 19
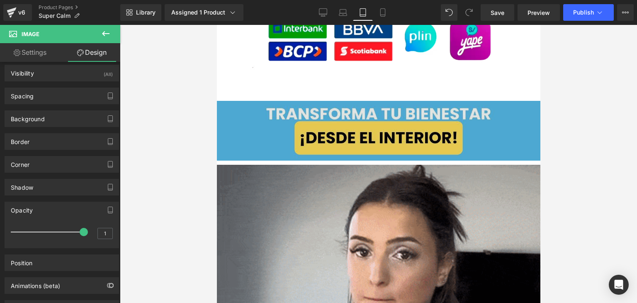
scroll to position [1692, 0]
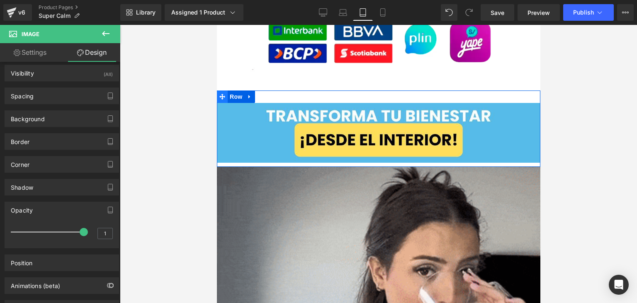
click at [221, 93] on icon at bounding box center [222, 96] width 6 height 6
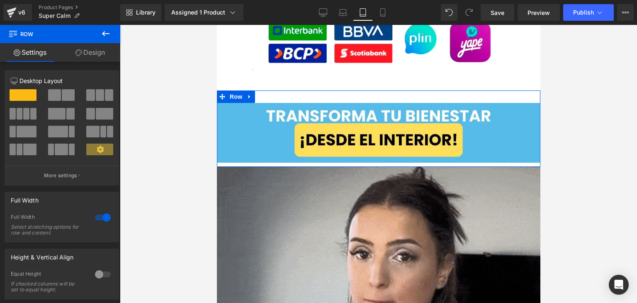
click at [104, 216] on div at bounding box center [103, 217] width 20 height 13
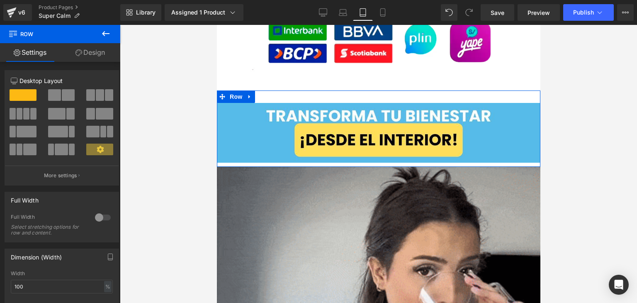
click at [104, 216] on div at bounding box center [103, 217] width 20 height 13
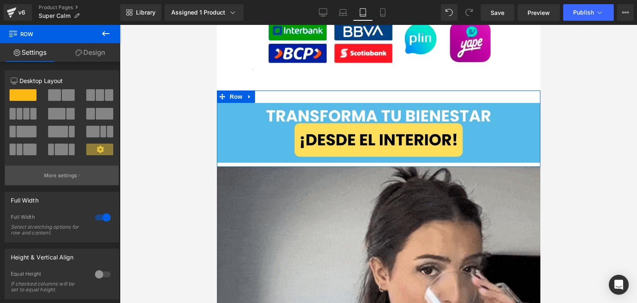
click at [56, 170] on button "More settings" at bounding box center [62, 174] width 114 height 19
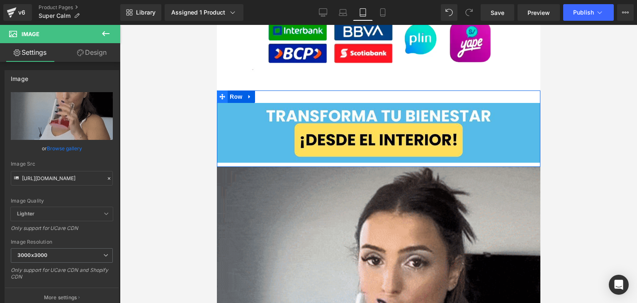
click at [219, 94] on icon at bounding box center [222, 97] width 6 height 6
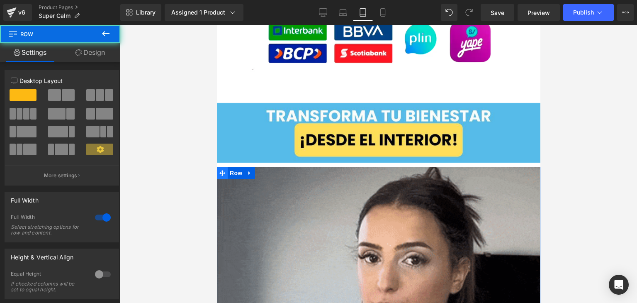
click at [225, 167] on span at bounding box center [221, 173] width 11 height 12
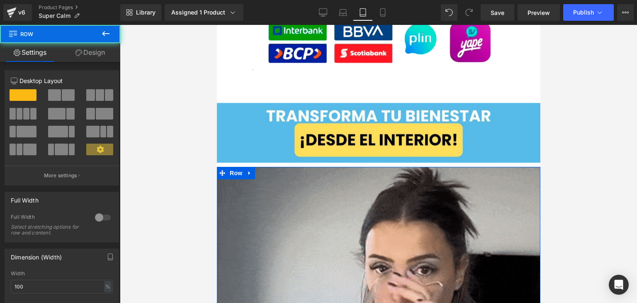
click at [108, 218] on div at bounding box center [103, 217] width 20 height 13
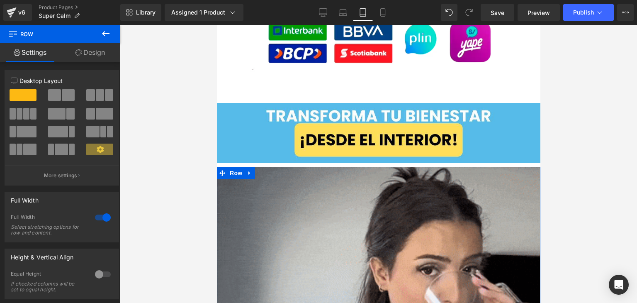
click at [108, 218] on div at bounding box center [103, 217] width 20 height 13
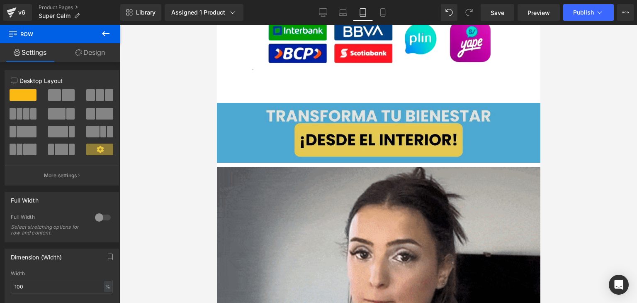
click at [240, 131] on img at bounding box center [377, 133] width 323 height 60
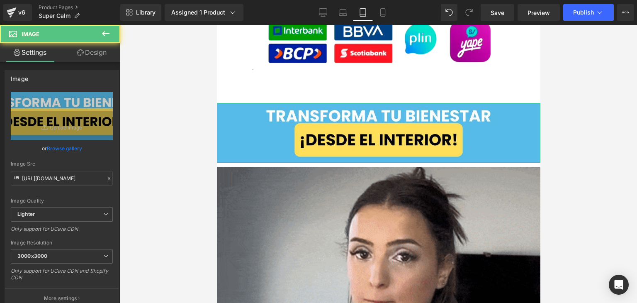
click at [95, 56] on link "Design" at bounding box center [92, 52] width 60 height 19
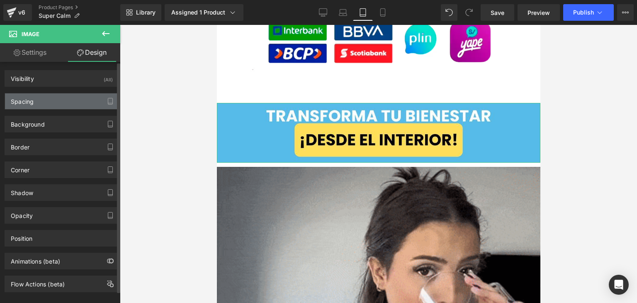
click at [39, 102] on div "Spacing" at bounding box center [62, 101] width 114 height 16
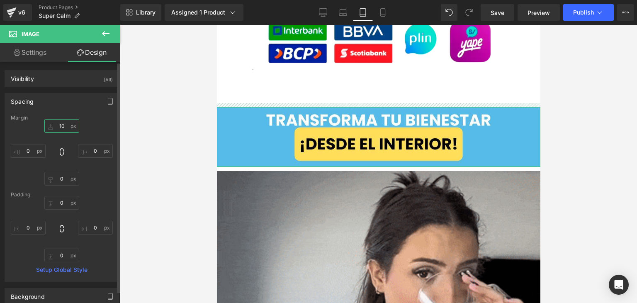
type input "1"
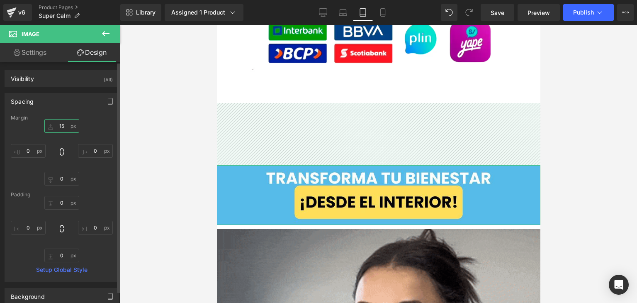
type input "1"
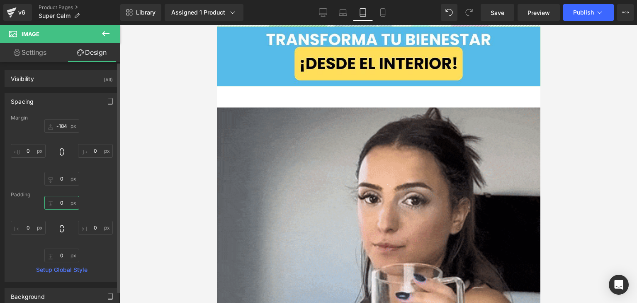
type input "-184"
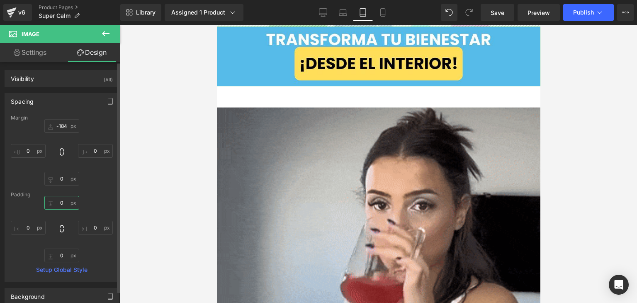
click at [67, 202] on input "0" at bounding box center [61, 203] width 35 height 14
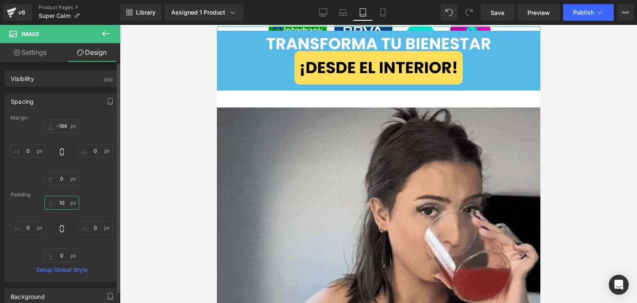
type input "1"
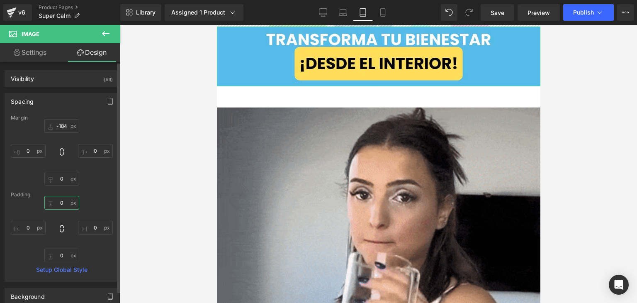
type input "0"
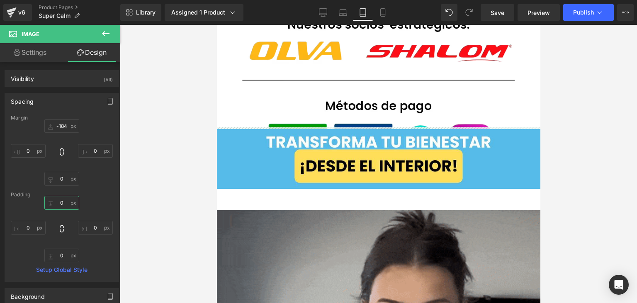
scroll to position [1568, 0]
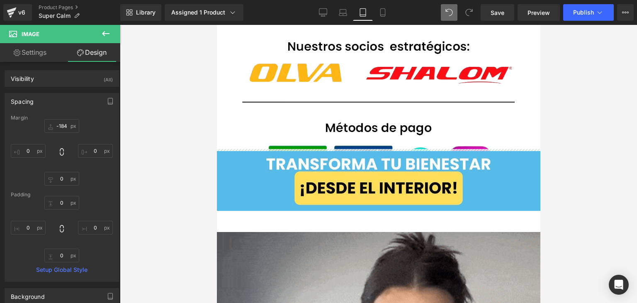
click at [451, 11] on icon at bounding box center [448, 12] width 7 height 7
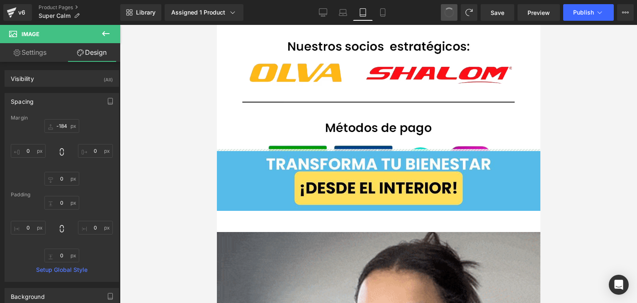
type input "0"
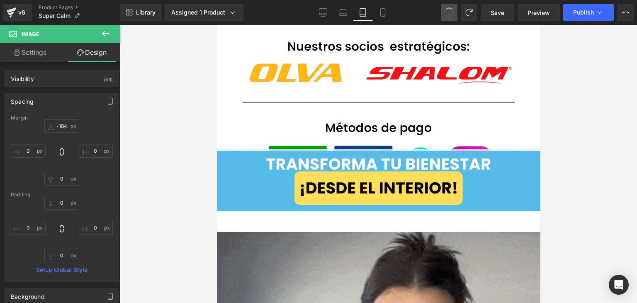
type input "0"
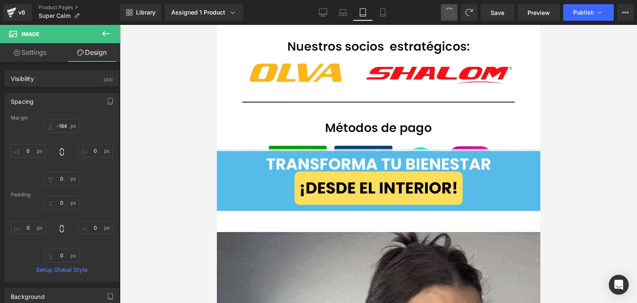
type input "0"
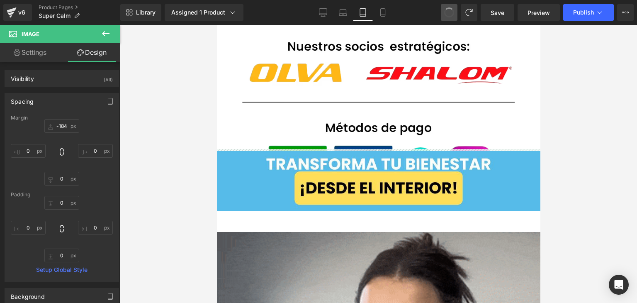
type input "0"
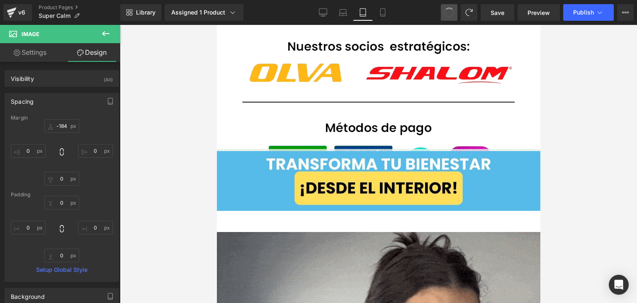
type input "0"
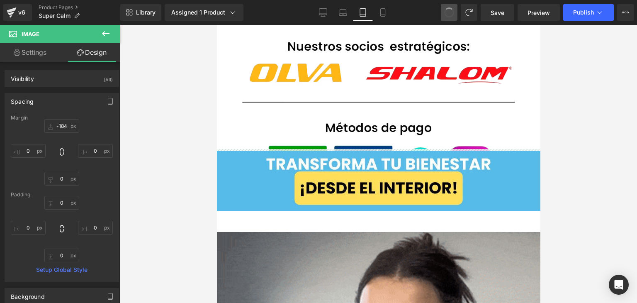
type input "0"
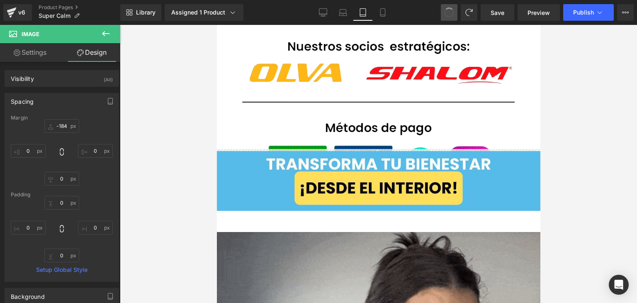
type input "0"
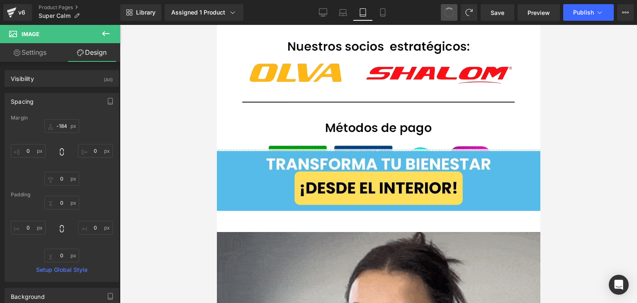
type input "0"
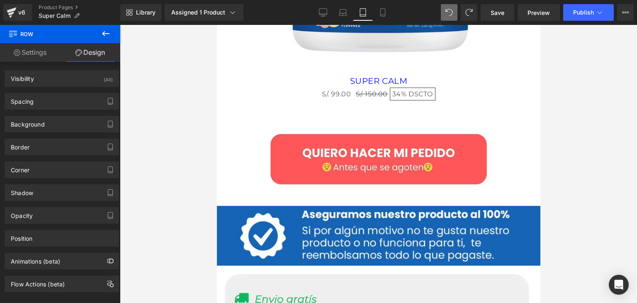
scroll to position [1071, 0]
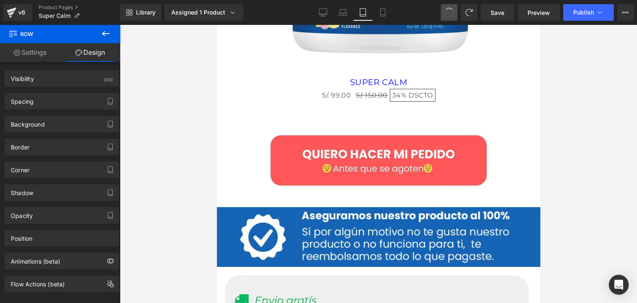
click at [451, 12] on span at bounding box center [449, 13] width 12 height 12
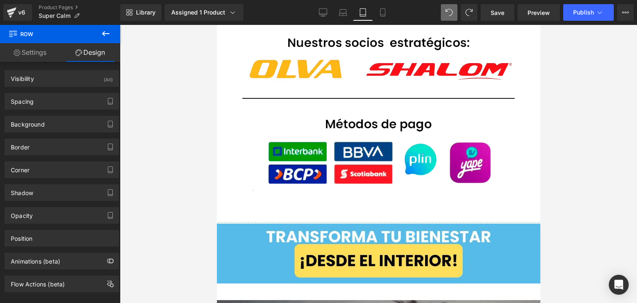
scroll to position [1733, 0]
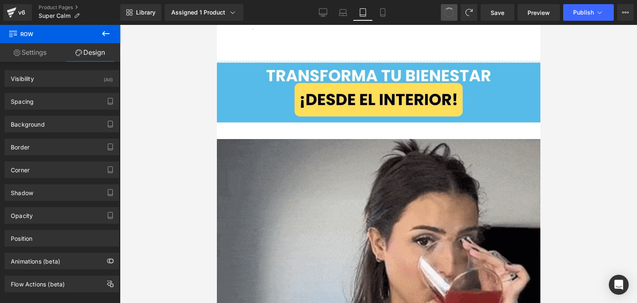
click at [451, 12] on span at bounding box center [449, 13] width 12 height 12
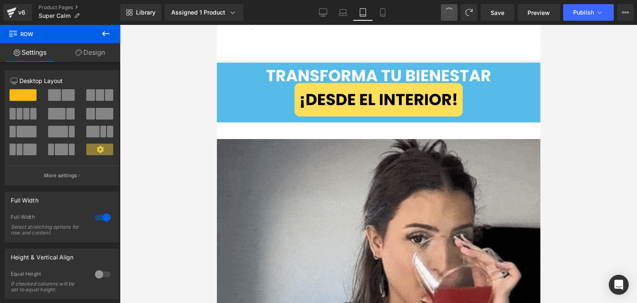
click at [451, 12] on span at bounding box center [449, 12] width 10 height 10
click at [451, 12] on span at bounding box center [449, 13] width 12 height 12
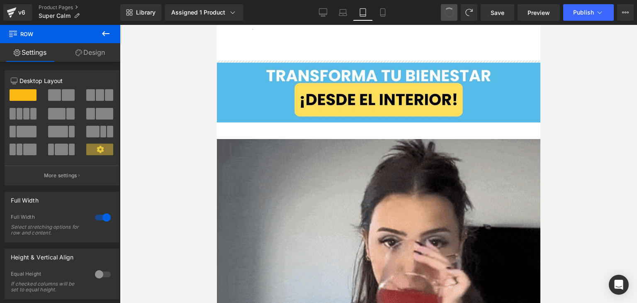
click at [451, 12] on span at bounding box center [449, 12] width 11 height 11
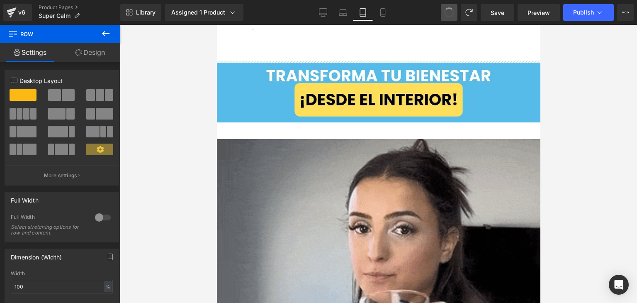
click at [451, 12] on span at bounding box center [449, 12] width 11 height 11
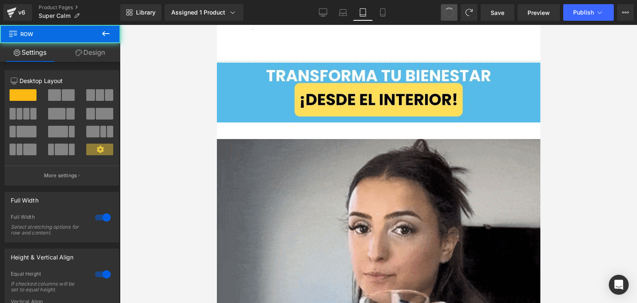
click at [451, 12] on span at bounding box center [449, 12] width 14 height 14
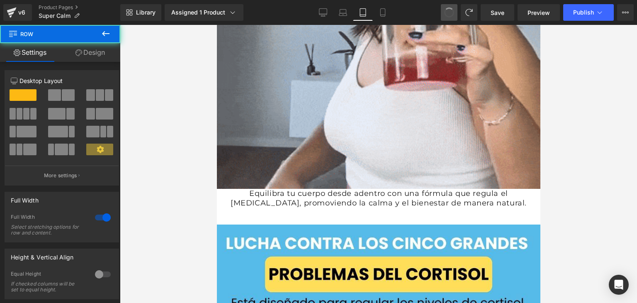
click at [451, 12] on span at bounding box center [449, 12] width 11 height 11
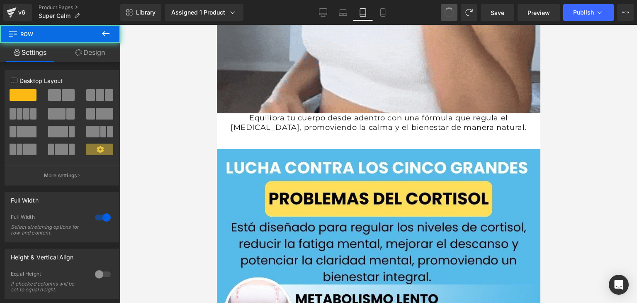
scroll to position [2122, 0]
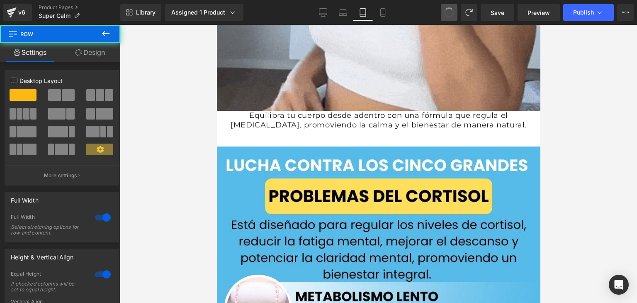
click at [451, 12] on span at bounding box center [449, 12] width 11 height 11
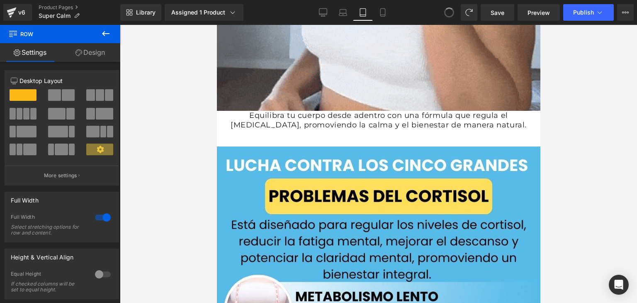
click at [451, 12] on span at bounding box center [449, 13] width 12 height 12
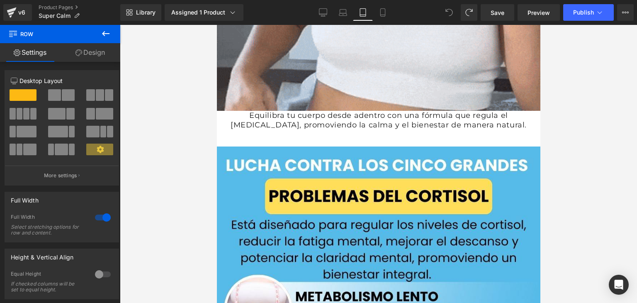
click at [451, 12] on icon at bounding box center [448, 12] width 7 height 7
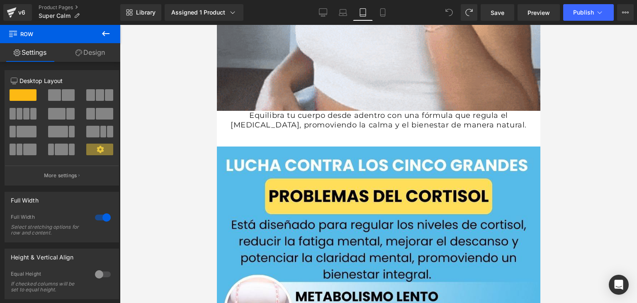
click at [451, 12] on icon at bounding box center [448, 12] width 7 height 7
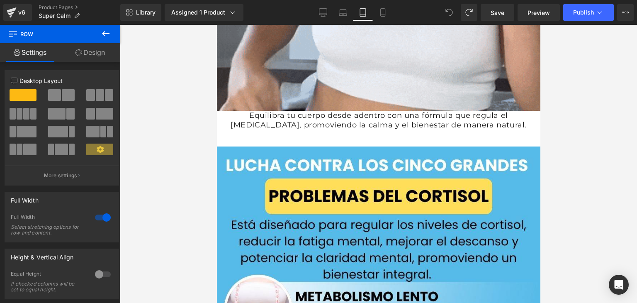
click at [451, 12] on icon at bounding box center [448, 12] width 7 height 7
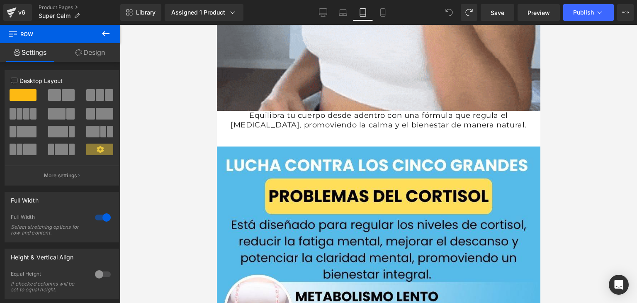
click at [451, 12] on icon at bounding box center [448, 12] width 7 height 7
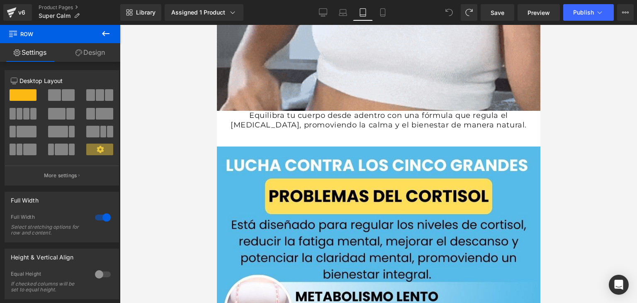
click at [451, 12] on icon at bounding box center [448, 12] width 7 height 7
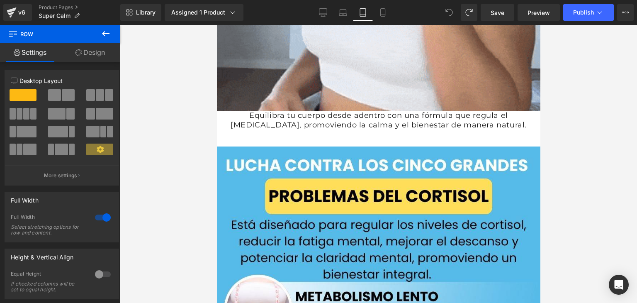
click at [451, 12] on icon at bounding box center [448, 12] width 7 height 7
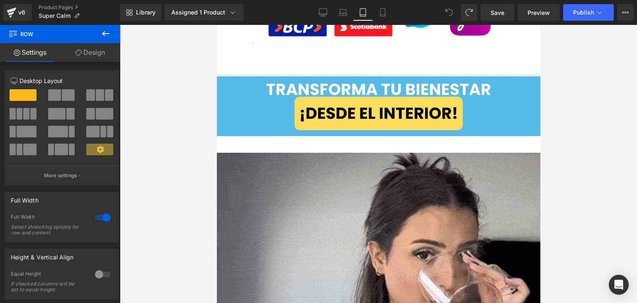
scroll to position [1625, 0]
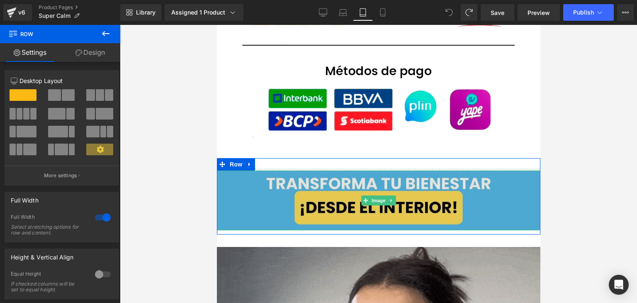
click at [257, 178] on img at bounding box center [377, 200] width 323 height 60
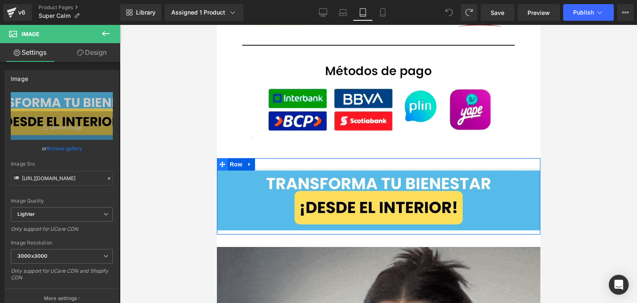
click at [219, 161] on icon at bounding box center [222, 164] width 6 height 6
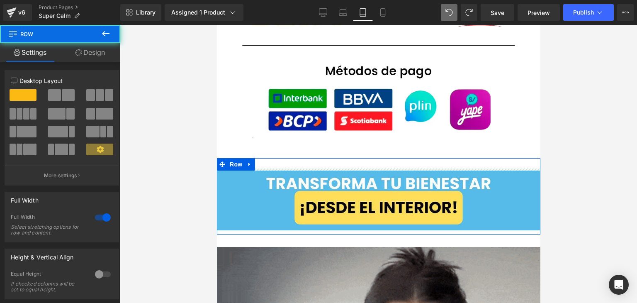
click at [84, 56] on link "Design" at bounding box center [90, 52] width 60 height 19
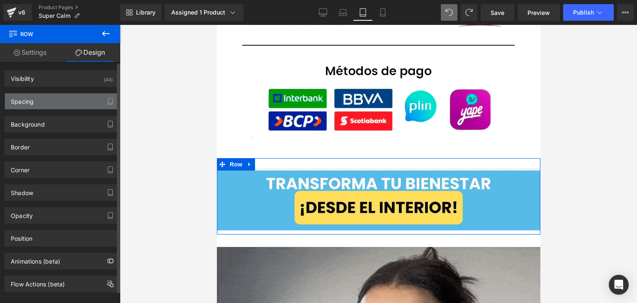
click at [62, 99] on div "Spacing" at bounding box center [62, 101] width 114 height 16
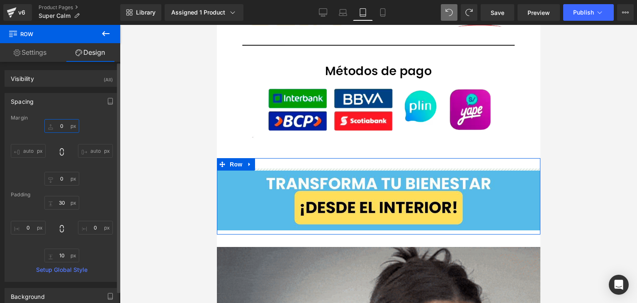
click at [58, 126] on input "0" at bounding box center [61, 126] width 35 height 14
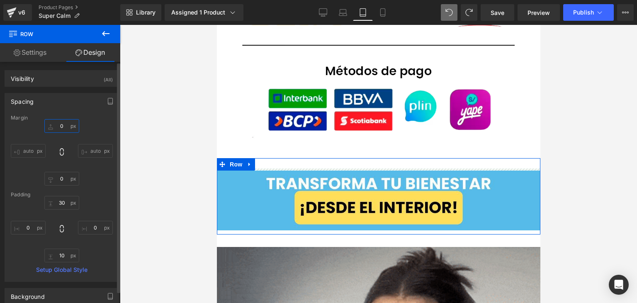
click at [63, 126] on input "0" at bounding box center [61, 126] width 35 height 14
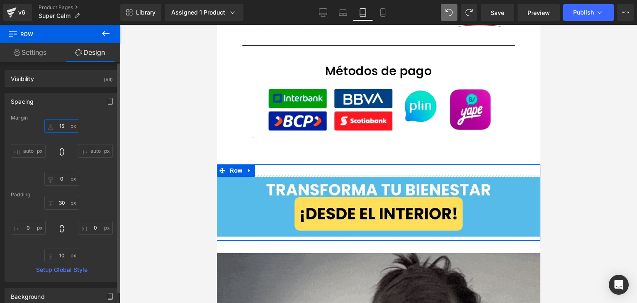
type input "1"
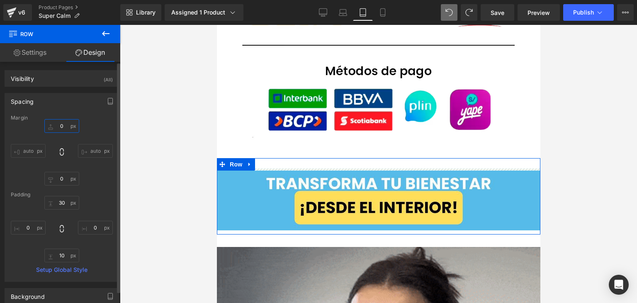
type input "0"
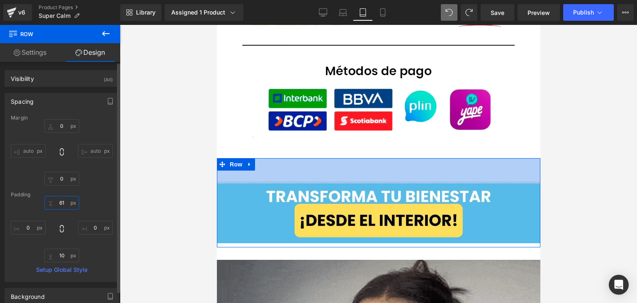
type input "6"
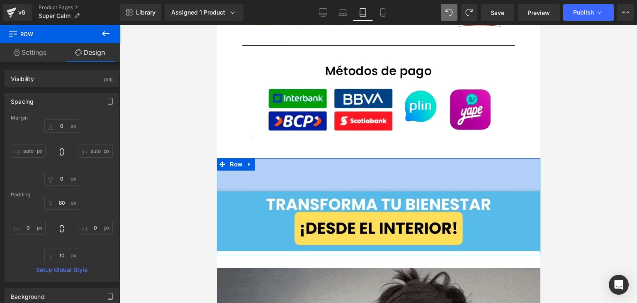
click at [165, 203] on div at bounding box center [378, 164] width 517 height 278
click at [66, 201] on input "80" at bounding box center [61, 203] width 35 height 14
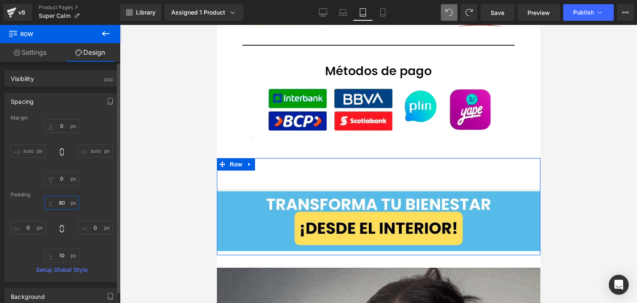
drag, startPoint x: 66, startPoint y: 201, endPoint x: 58, endPoint y: 206, distance: 9.7
click at [58, 206] on input "80" at bounding box center [61, 203] width 35 height 14
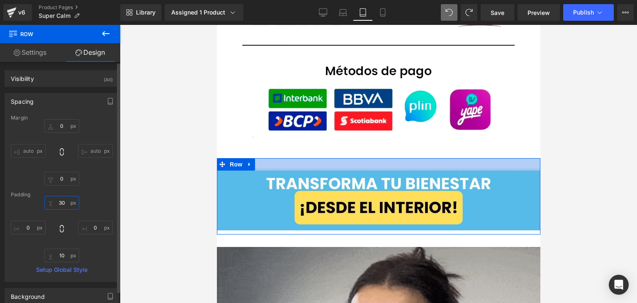
click at [66, 202] on input "30" at bounding box center [61, 203] width 35 height 14
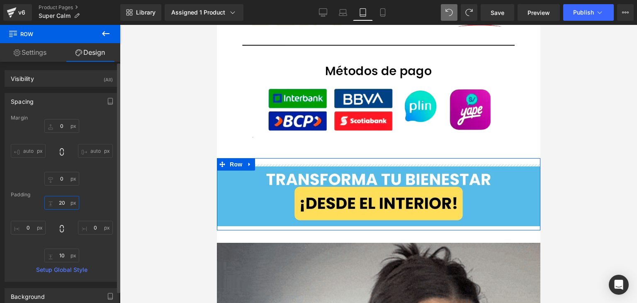
type input "2"
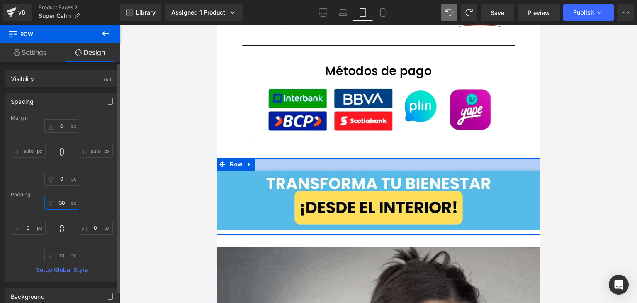
click at [69, 204] on input "30" at bounding box center [61, 203] width 35 height 14
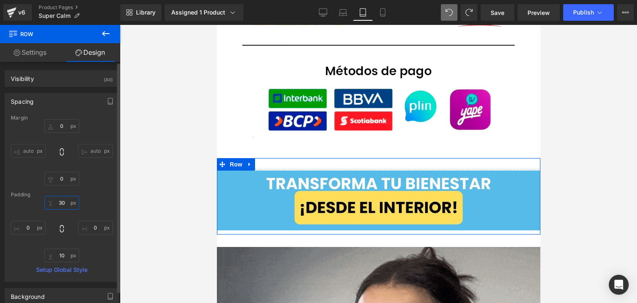
type input "3"
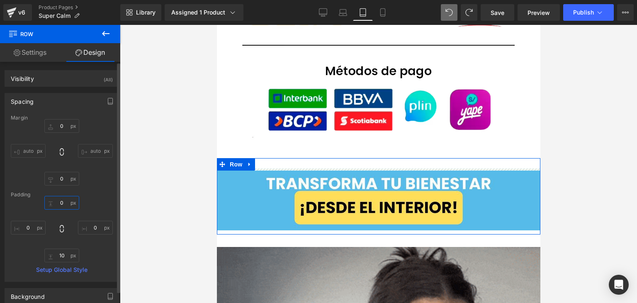
type input "0"
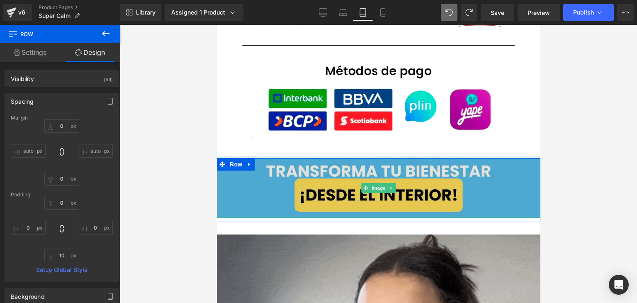
click at [254, 167] on img at bounding box center [377, 188] width 323 height 60
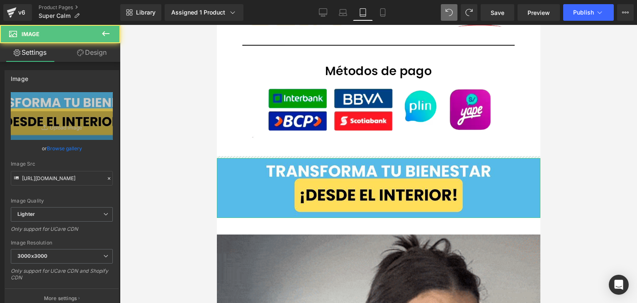
click at [87, 56] on link "Design" at bounding box center [92, 52] width 60 height 19
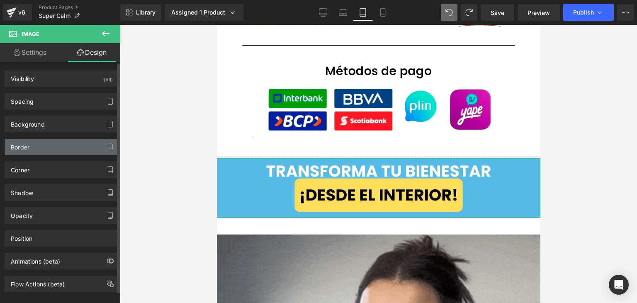
type input "0"
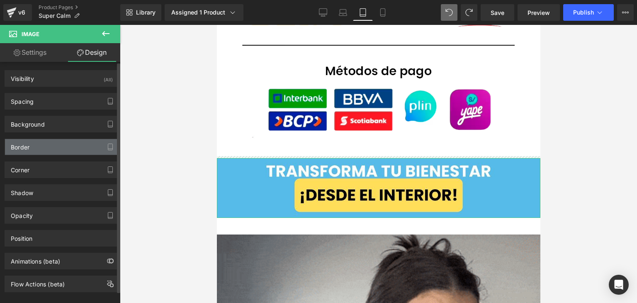
type input "0"
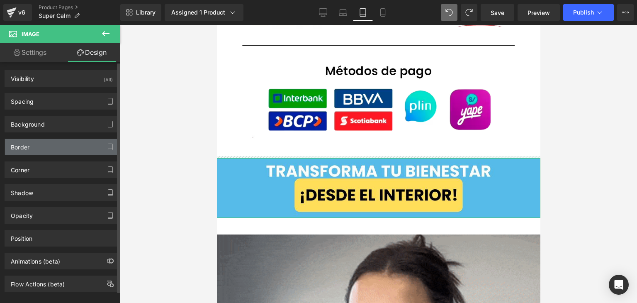
type input "0"
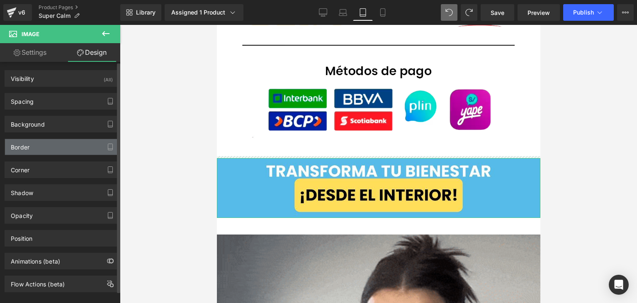
type input "0"
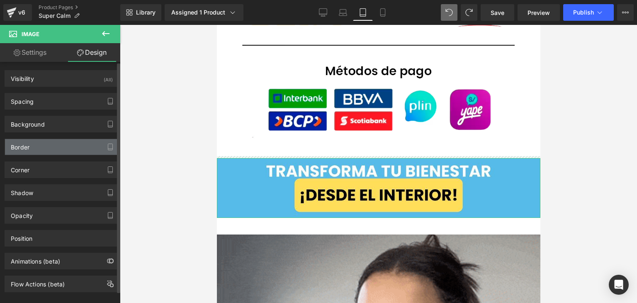
type input "0"
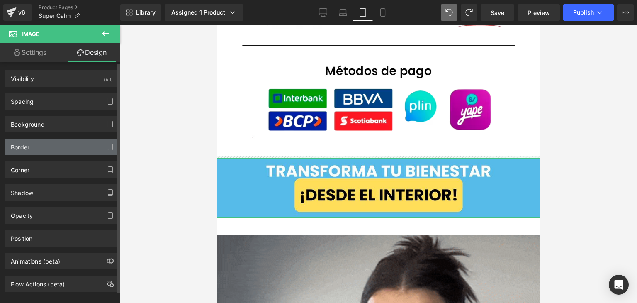
type input "0"
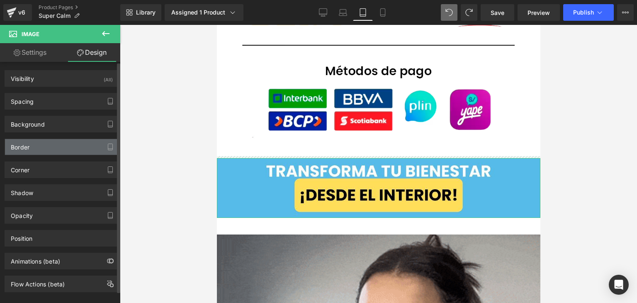
type input "0"
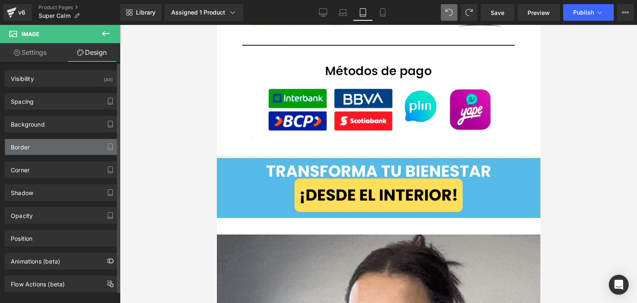
type input "0"
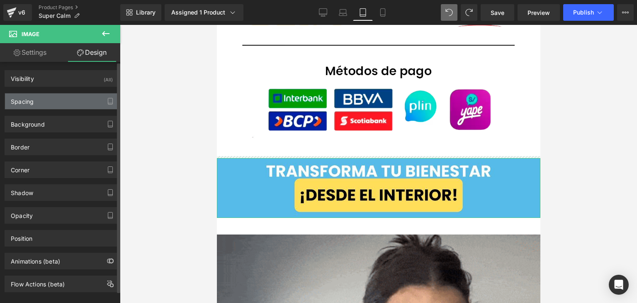
click at [32, 108] on div "Spacing" at bounding box center [62, 101] width 114 height 16
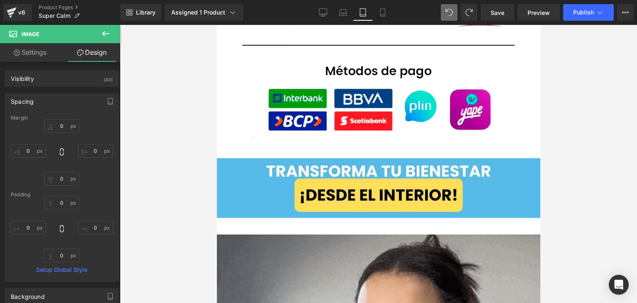
click at [187, 189] on div at bounding box center [378, 164] width 517 height 278
click at [27, 56] on link "Settings" at bounding box center [30, 52] width 60 height 19
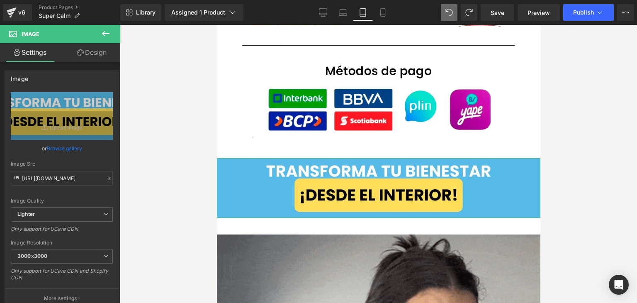
click at [104, 56] on link "Design" at bounding box center [92, 52] width 60 height 19
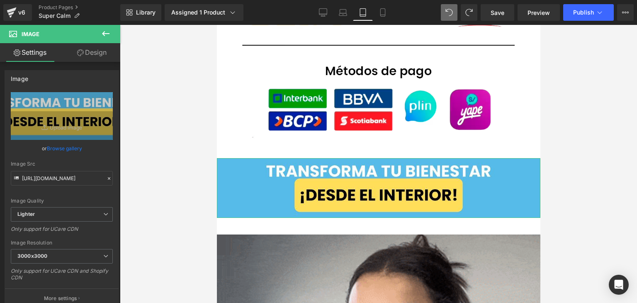
type input "0"
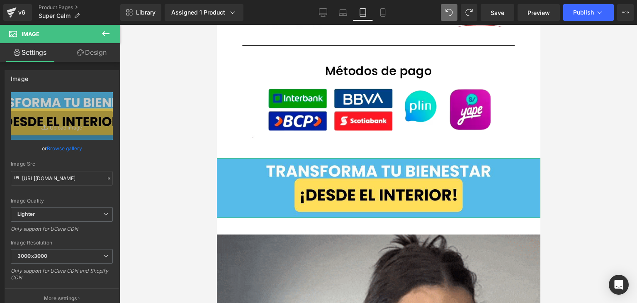
type input "0"
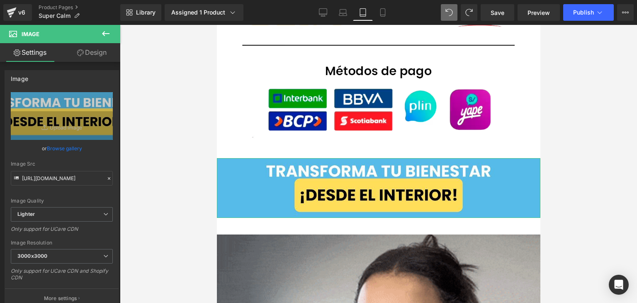
type input "0"
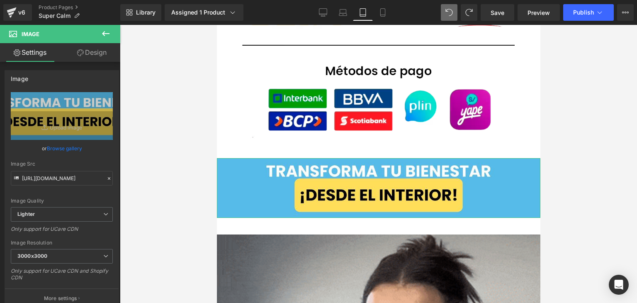
type input "0"
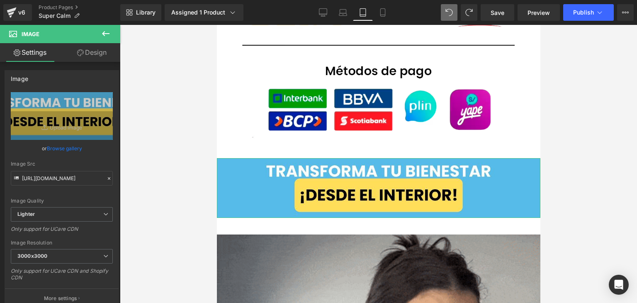
type input "0"
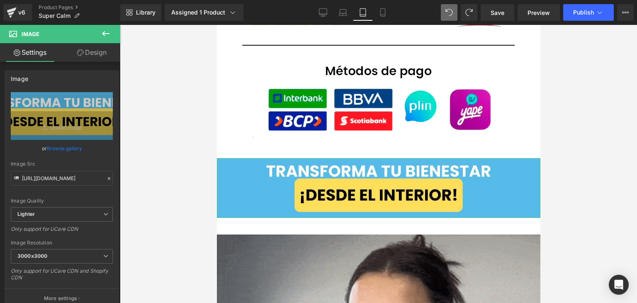
type input "0"
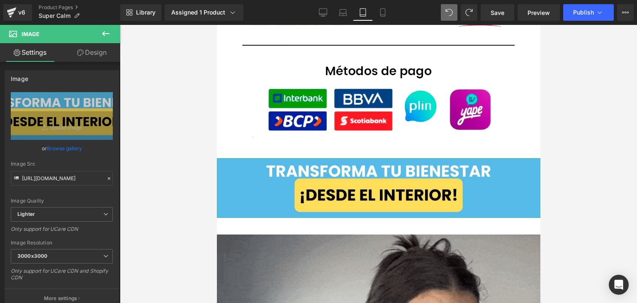
type input "0"
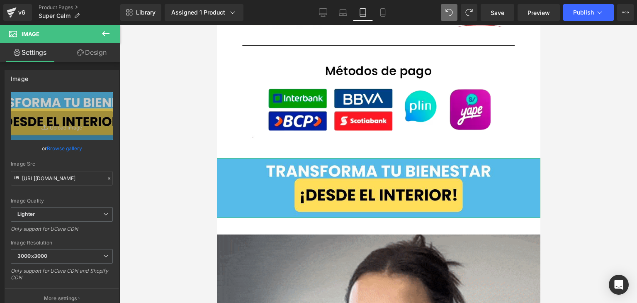
type input "0"
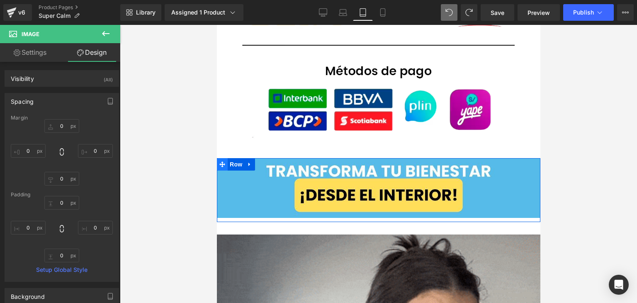
click at [223, 158] on span at bounding box center [221, 164] width 11 height 12
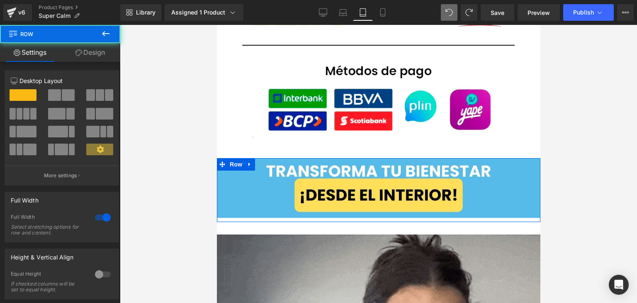
click at [91, 53] on link "Design" at bounding box center [90, 52] width 60 height 19
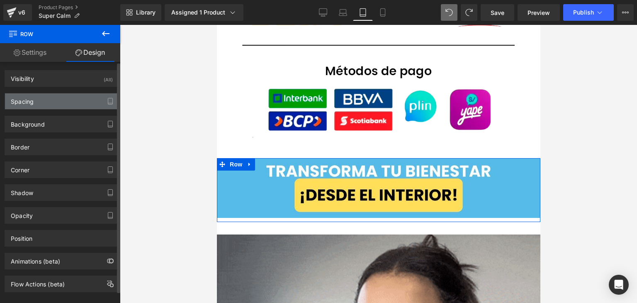
click at [39, 106] on div "Spacing" at bounding box center [62, 101] width 114 height 16
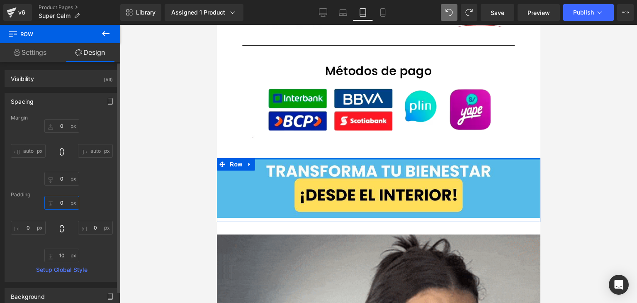
click at [66, 203] on input "0" at bounding box center [61, 203] width 35 height 14
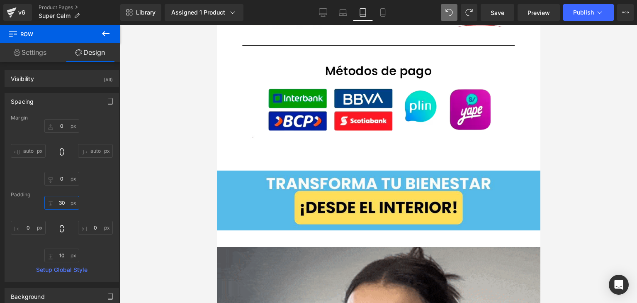
type input "30"
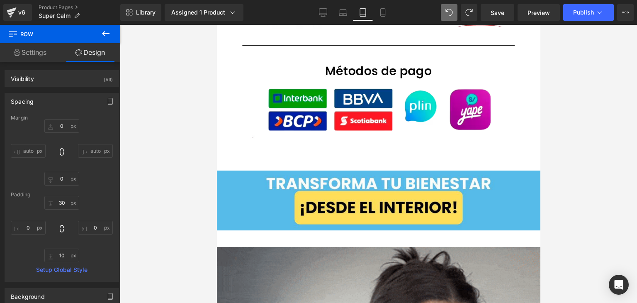
click at [156, 172] on div at bounding box center [378, 164] width 517 height 278
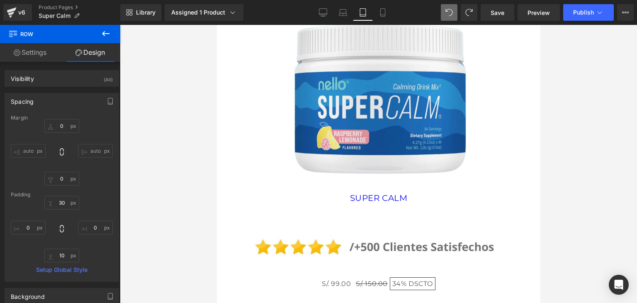
scroll to position [3518, 0]
